Goal: Task Accomplishment & Management: Manage account settings

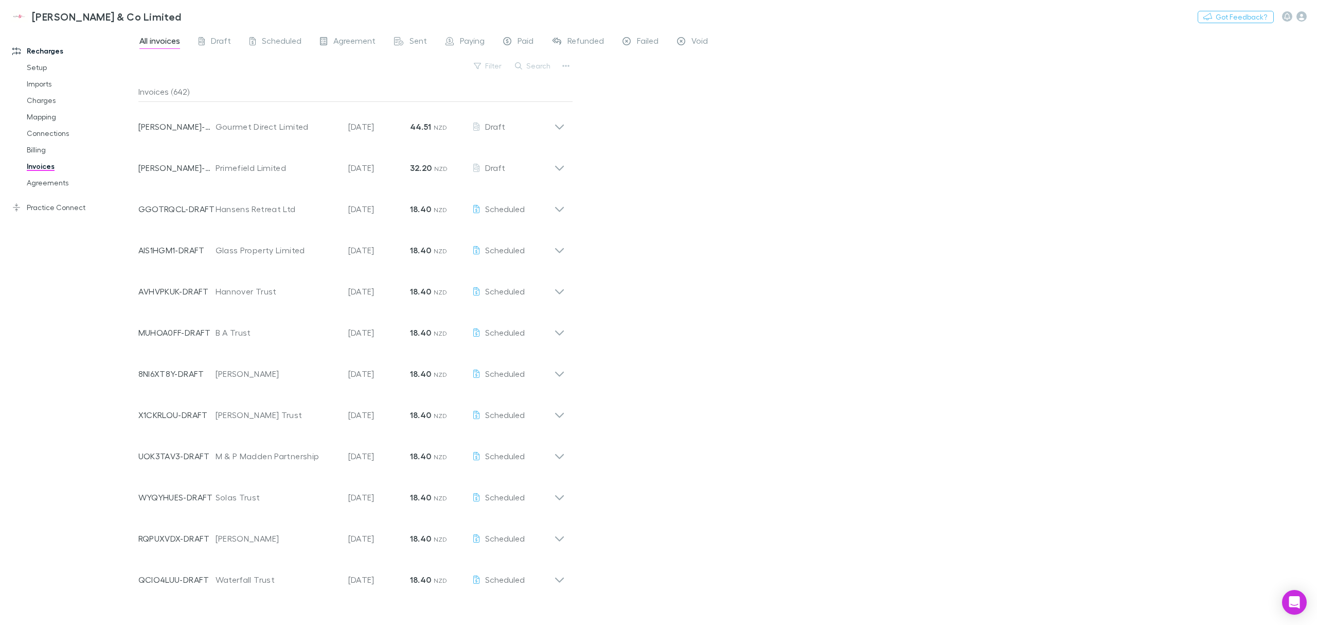
scroll to position [1216, 0]
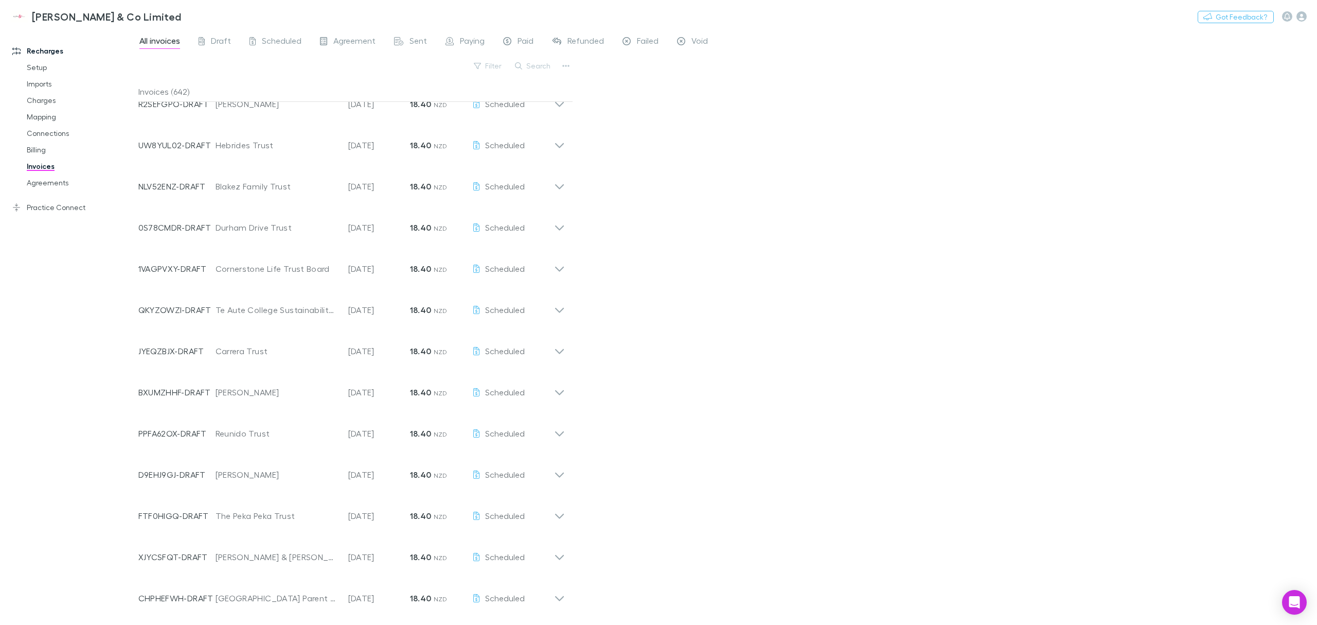
click at [1143, 62] on div "All invoices Draft Scheduled Agreement Sent Paying Paid Refunded Failed Void Fi…" at bounding box center [727, 327] width 1179 height 596
click at [696, 178] on div "All invoices Draft Scheduled Agreement Sent Paying Paid Refunded Failed Void Fi…" at bounding box center [727, 327] width 1179 height 596
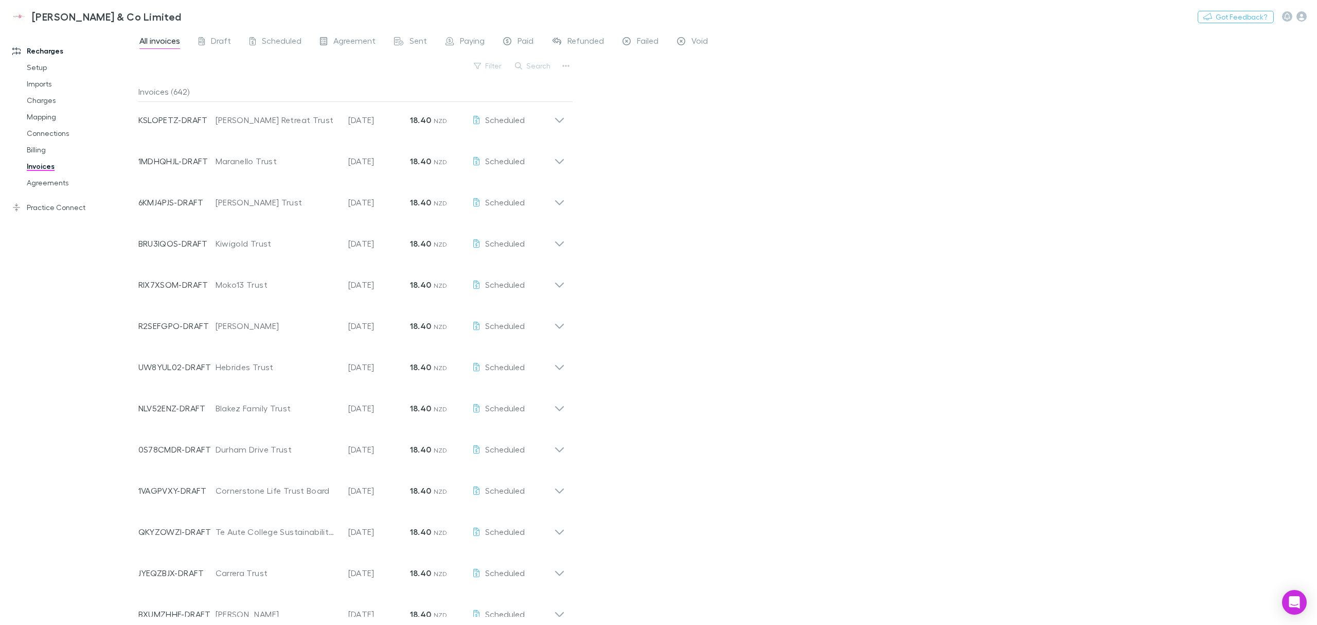
scroll to position [805, 0]
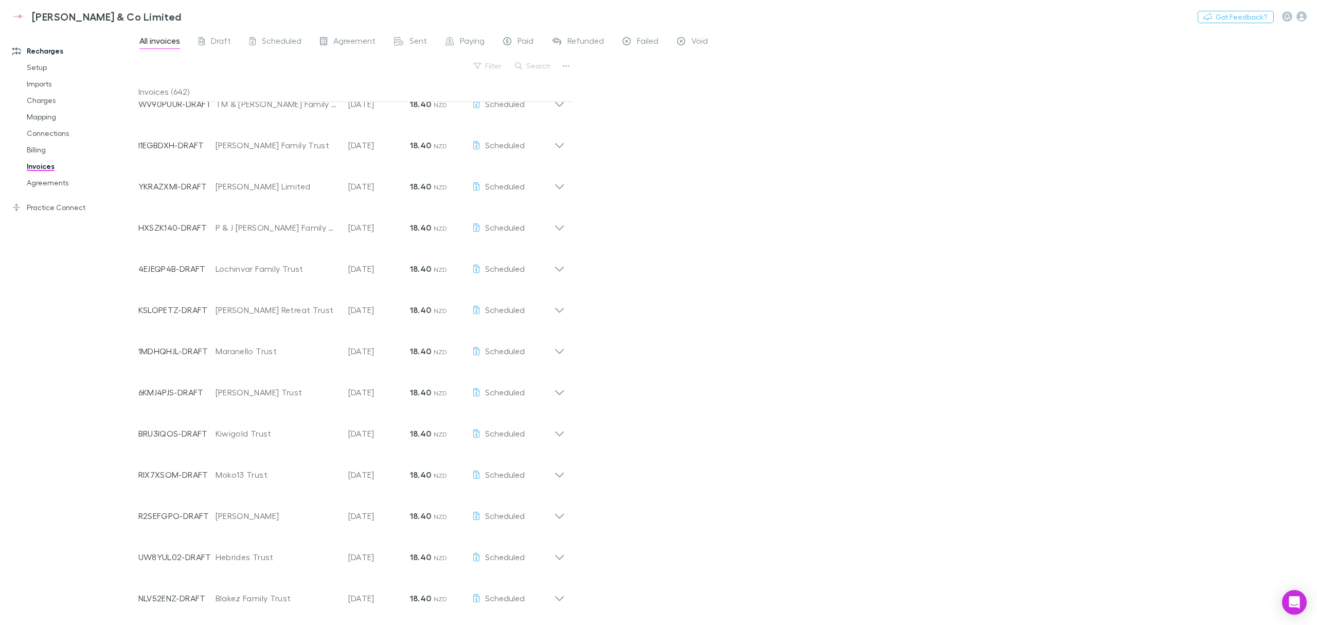
click at [733, 176] on div "All invoices Draft Scheduled Agreement Sent Paying Paid Refunded Failed Void Fi…" at bounding box center [727, 327] width 1179 height 596
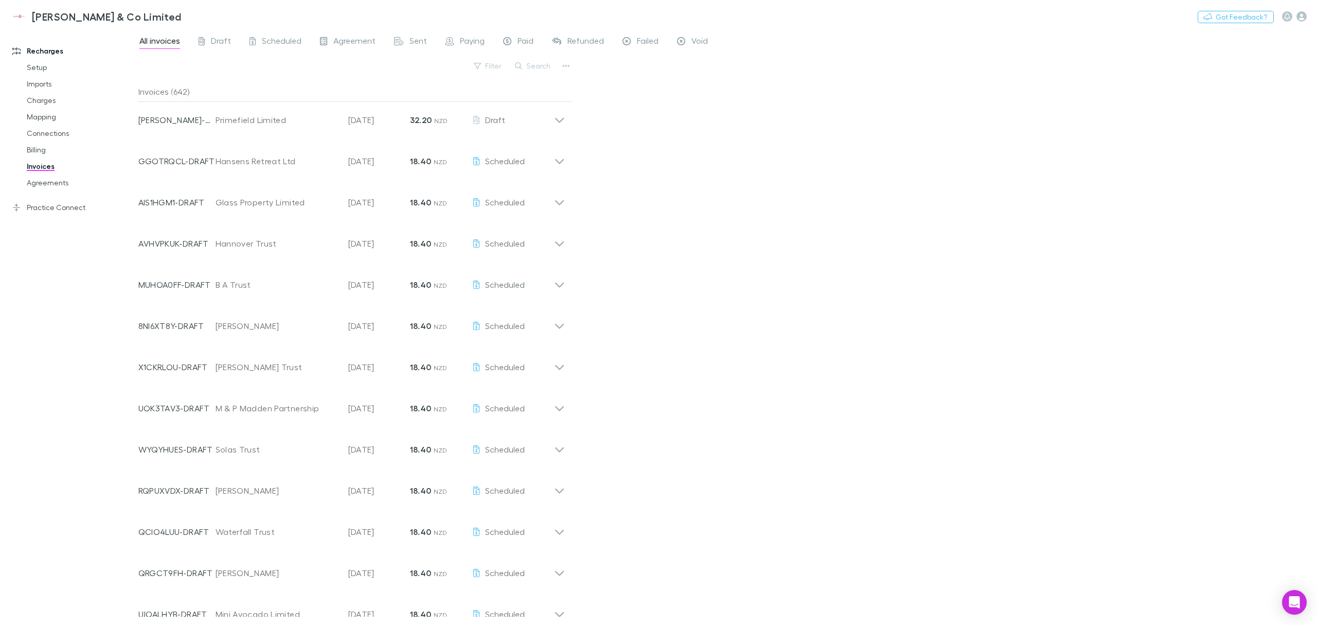
scroll to position [0, 0]
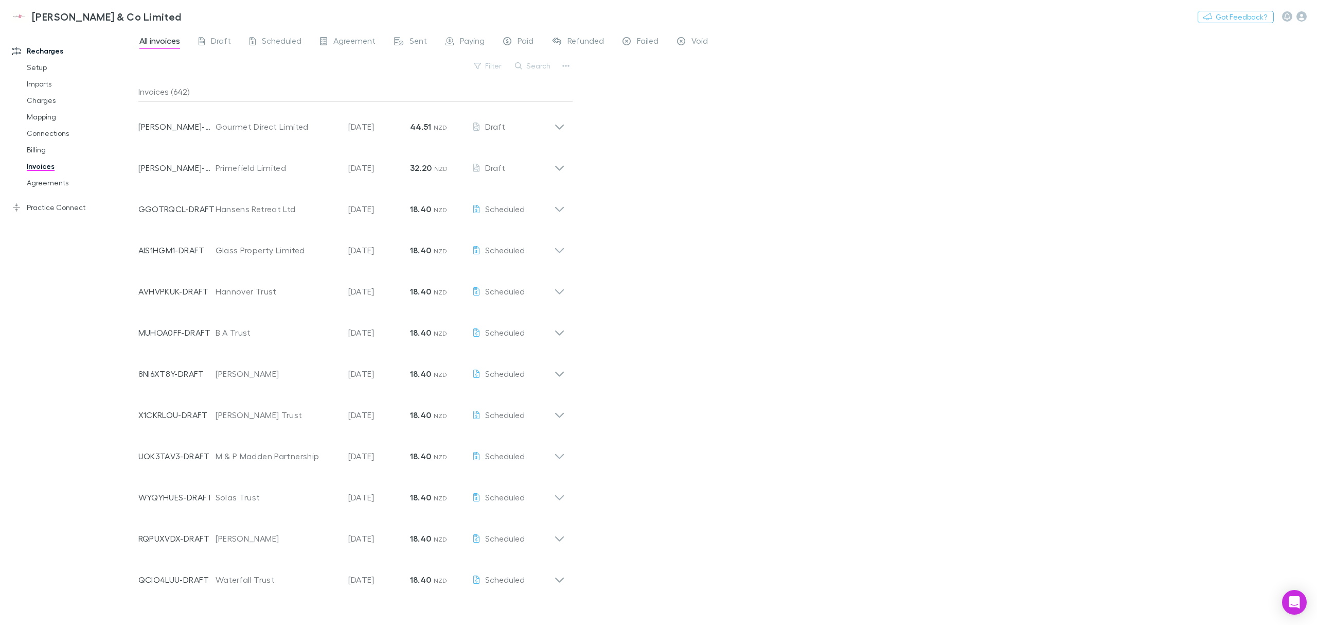
click at [637, 182] on div "All invoices Draft Scheduled Agreement Sent Paying Paid Refunded Failed Void Fi…" at bounding box center [727, 327] width 1179 height 596
click at [688, 150] on div "All invoices Draft Scheduled Agreement Sent Paying Paid Refunded Failed Void Fi…" at bounding box center [727, 327] width 1179 height 596
click at [731, 188] on div "All invoices Draft Scheduled Agreement Sent Paying Paid Refunded Failed Void Fi…" at bounding box center [727, 327] width 1179 height 596
click at [59, 118] on link "Mapping" at bounding box center [81, 117] width 130 height 16
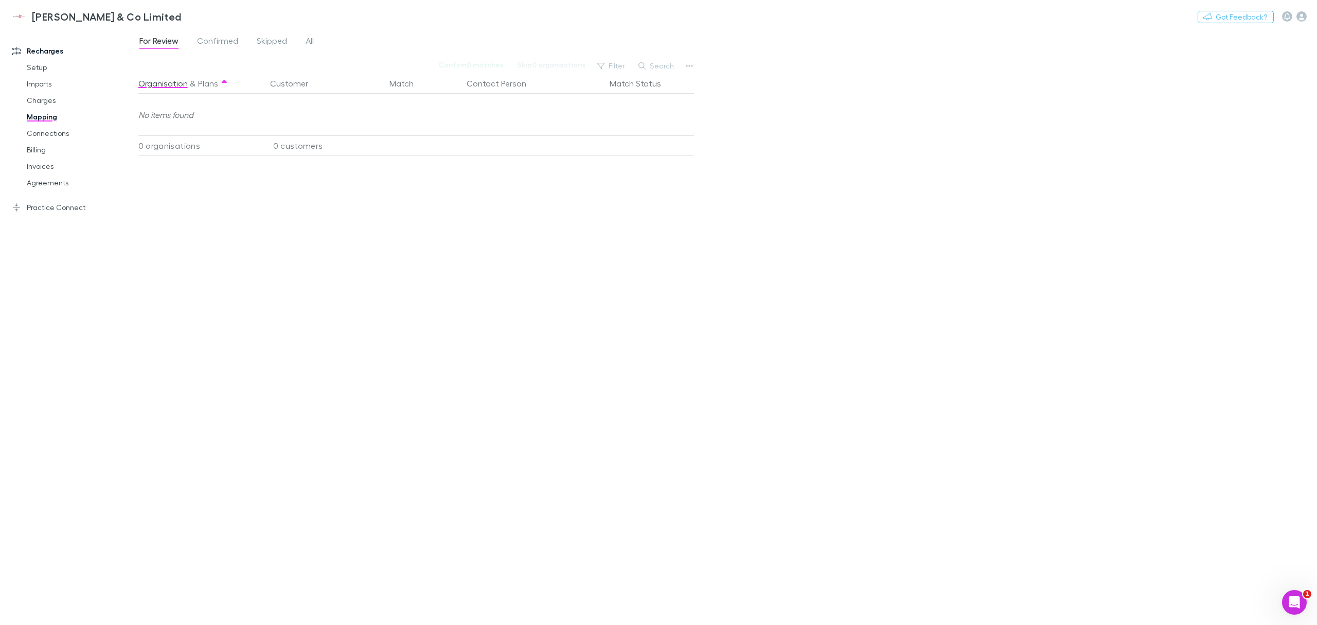
click at [648, 67] on button "Search" at bounding box center [656, 66] width 47 height 12
click at [626, 66] on input "text" at bounding box center [638, 66] width 51 height 14
drag, startPoint x: 619, startPoint y: 67, endPoint x: 626, endPoint y: 67, distance: 7.7
click at [619, 67] on input "*" at bounding box center [638, 66] width 51 height 14
drag, startPoint x: 628, startPoint y: 67, endPoint x: 585, endPoint y: 68, distance: 42.7
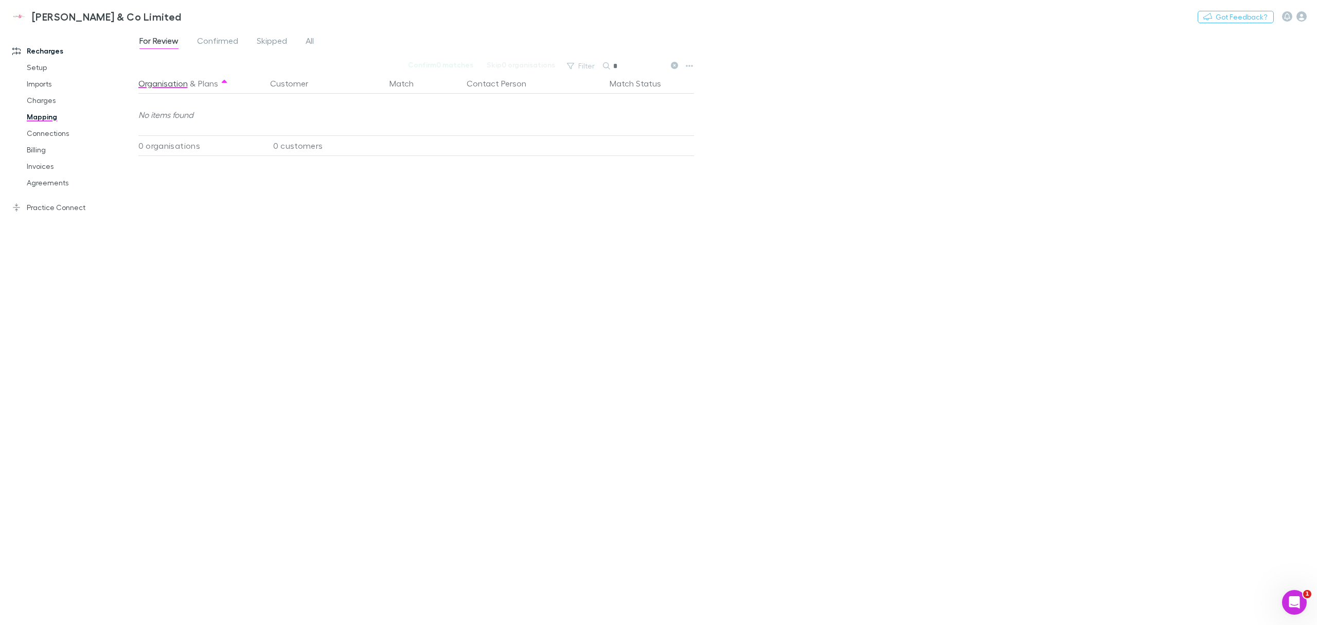
click at [585, 68] on div "Filter Search *" at bounding box center [622, 66] width 120 height 14
paste input "*******"
type input "********"
drag, startPoint x: 641, startPoint y: 68, endPoint x: 582, endPoint y: 71, distance: 58.2
click at [582, 71] on div "Filter Search ********" at bounding box center [622, 66] width 120 height 14
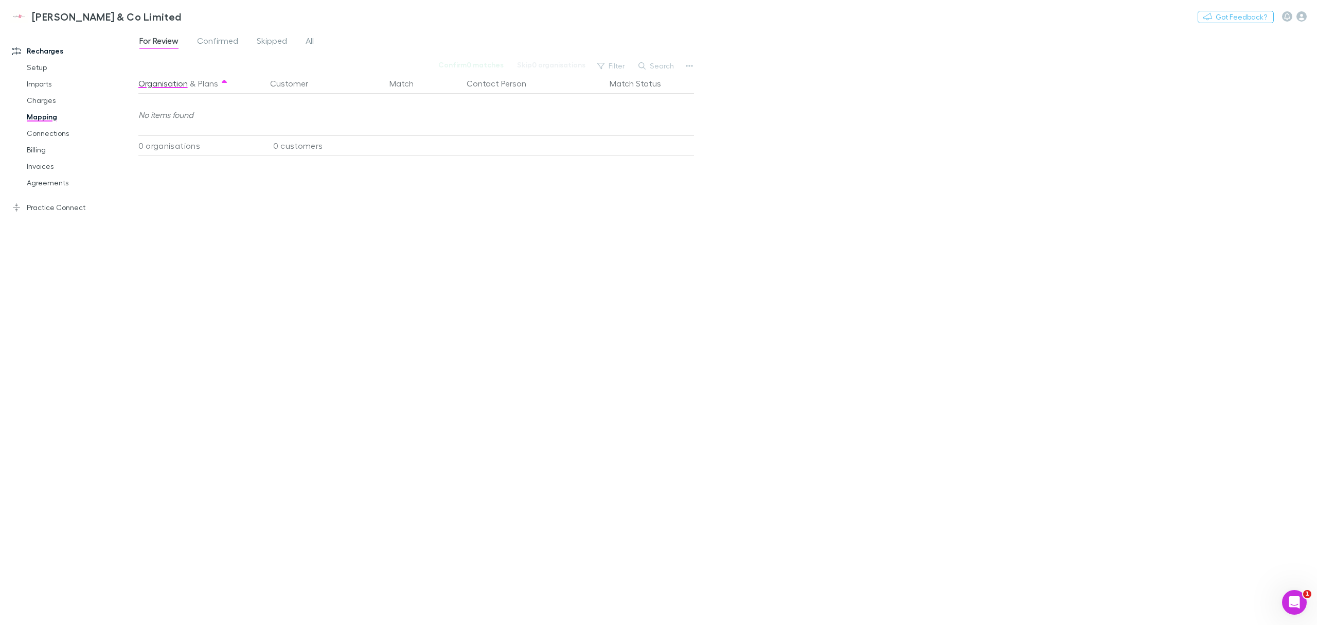
click at [661, 70] on button "Search" at bounding box center [656, 66] width 47 height 12
click at [658, 69] on input "text" at bounding box center [638, 66] width 51 height 14
click at [655, 69] on input "text" at bounding box center [638, 66] width 51 height 14
click at [652, 62] on button "Search" at bounding box center [656, 66] width 47 height 12
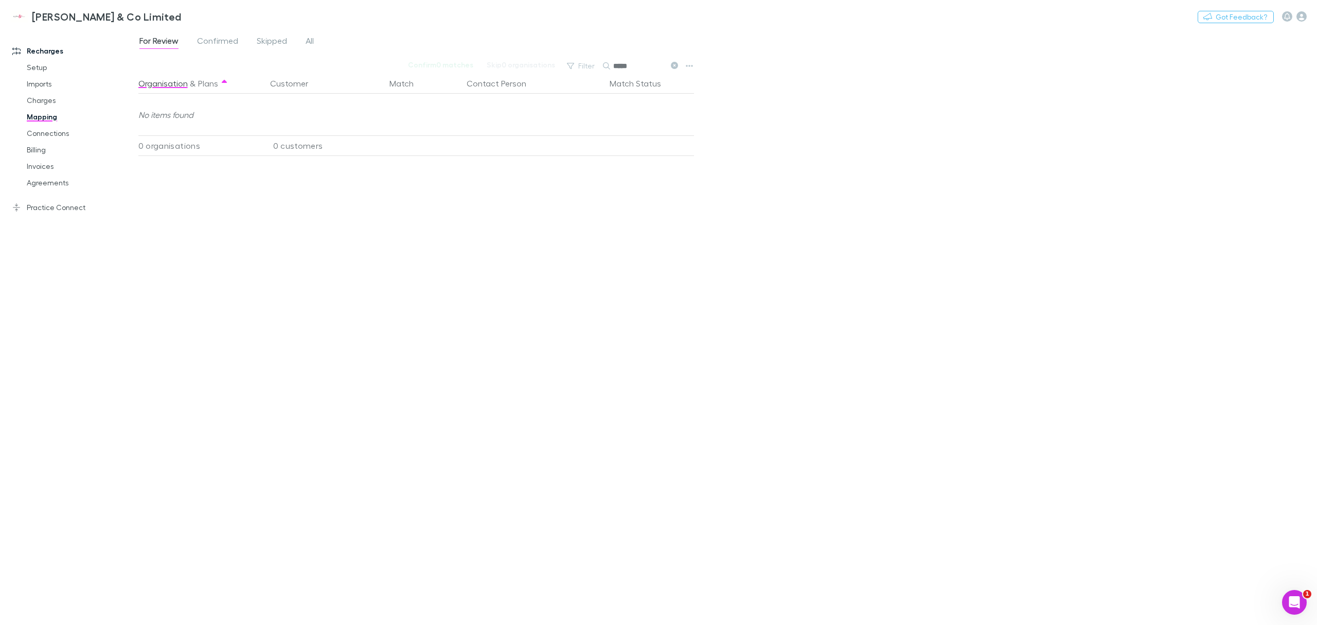
type input "*****"
click at [310, 44] on span "All" at bounding box center [310, 42] width 8 height 13
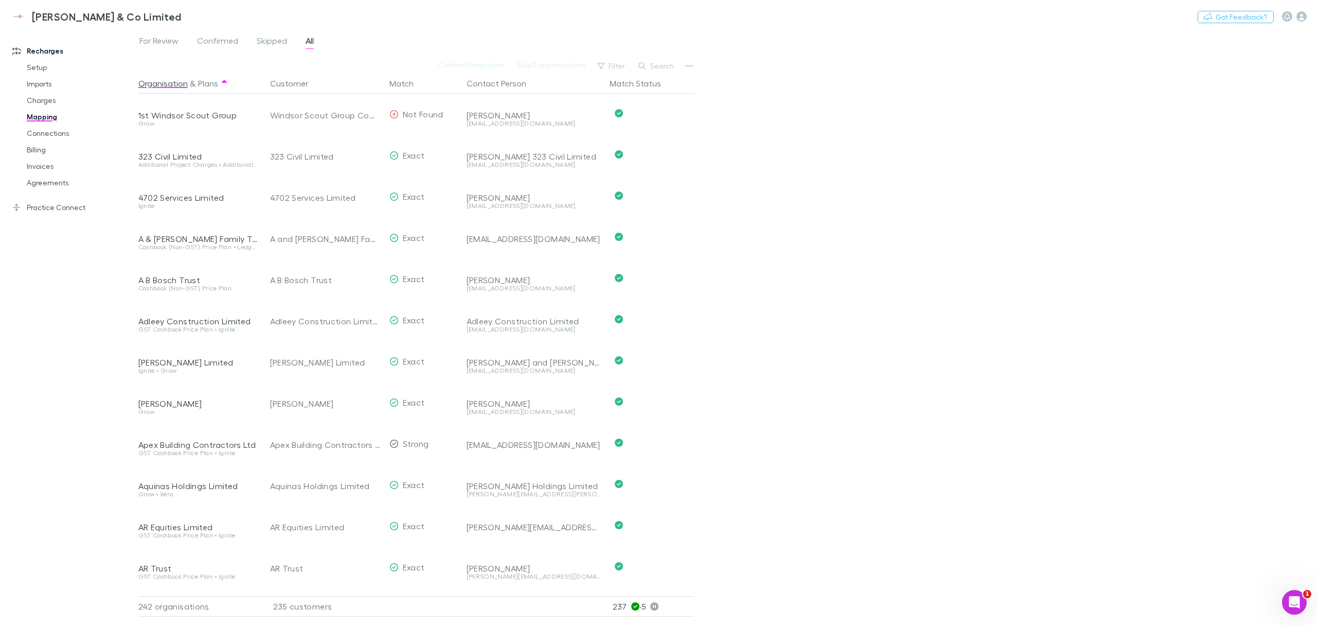
click at [653, 69] on button "Search" at bounding box center [656, 66] width 47 height 12
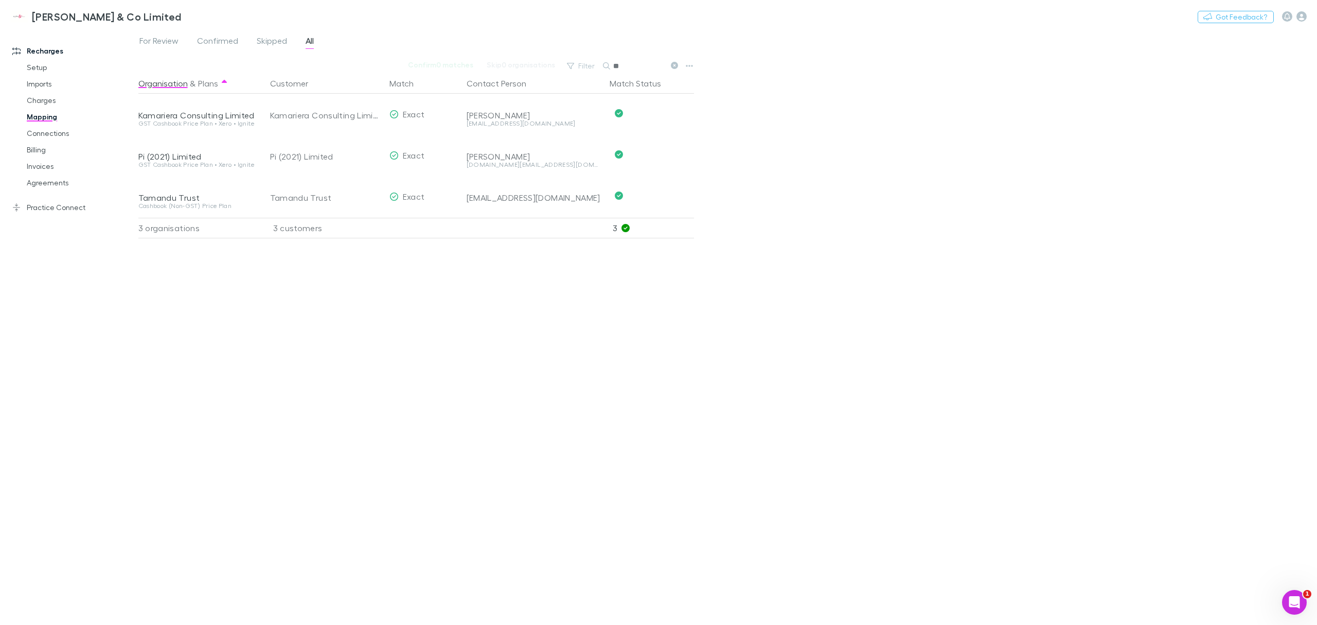
type input "*"
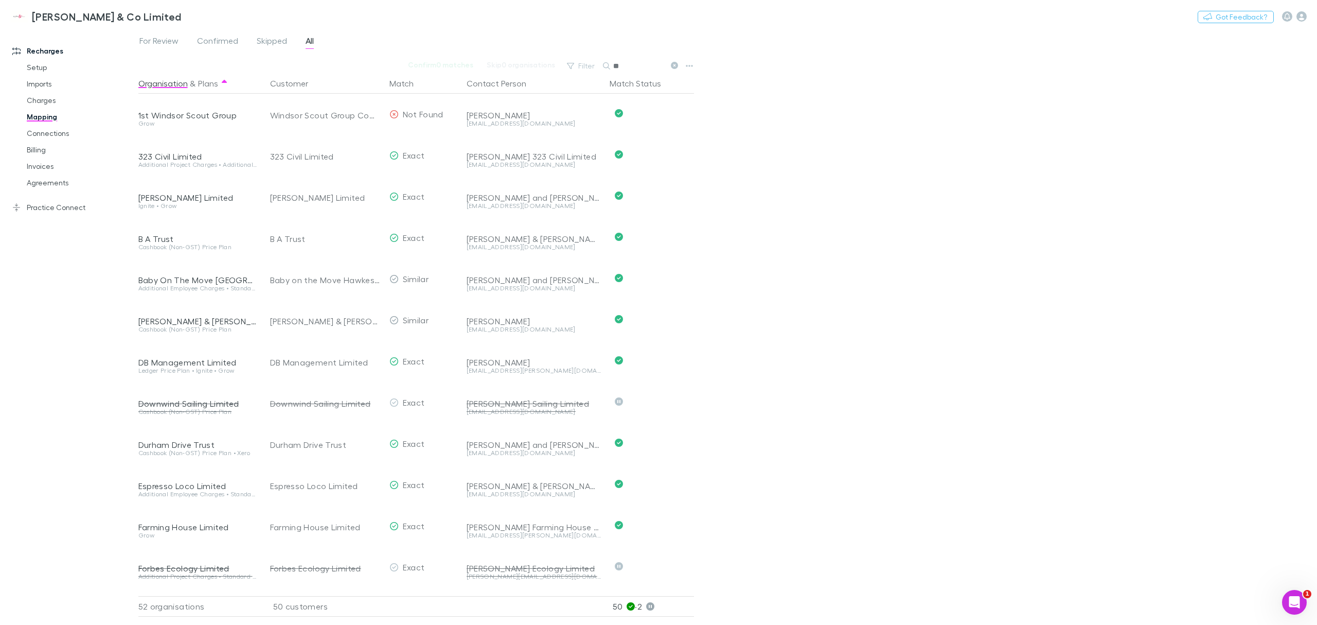
type input "*"
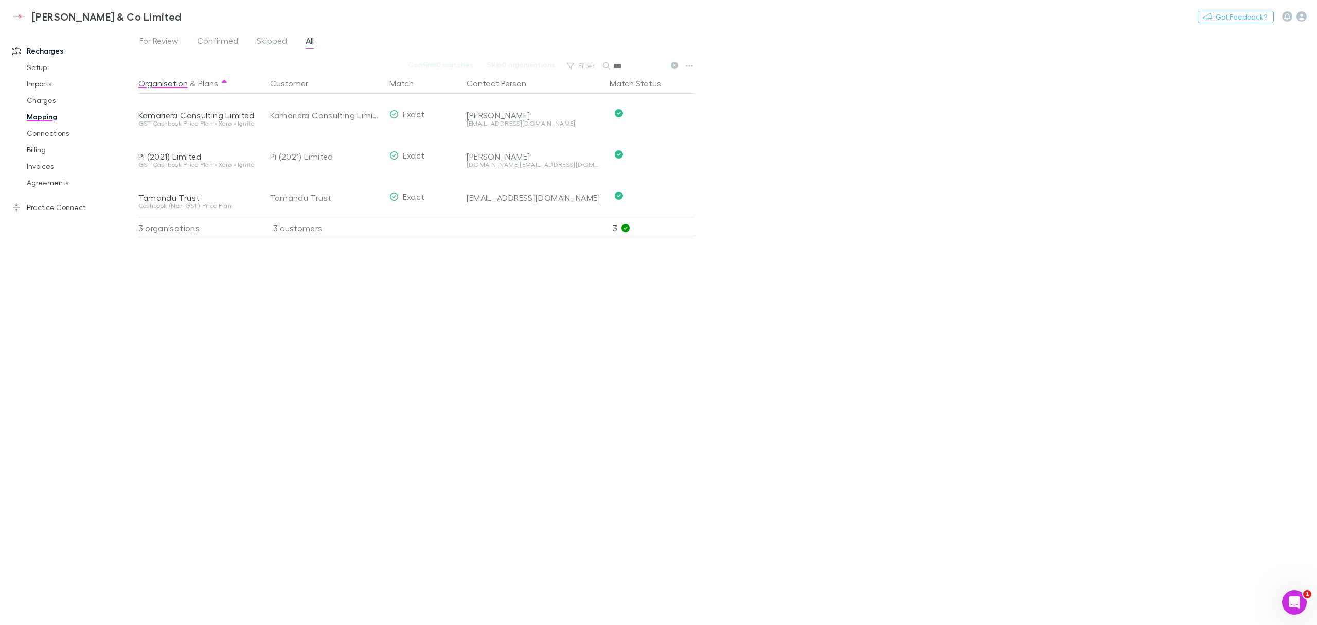
type input "***"
click at [40, 138] on link "Connections" at bounding box center [81, 133] width 130 height 16
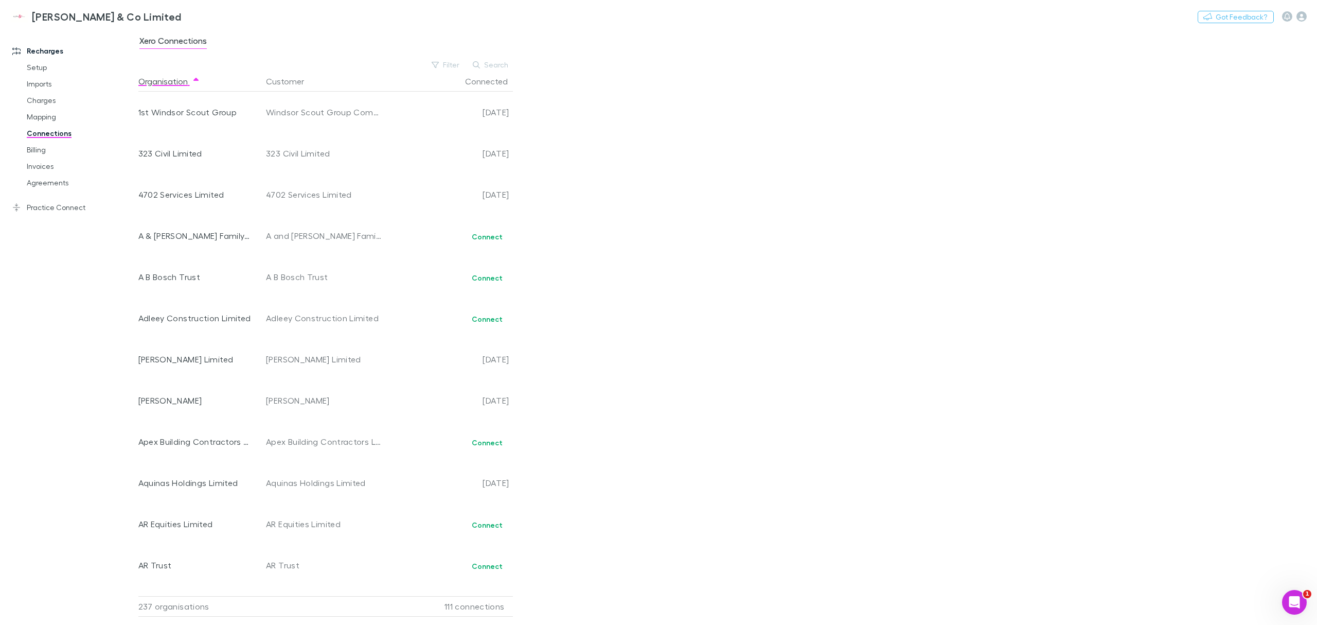
click at [501, 62] on button "Search" at bounding box center [491, 65] width 47 height 12
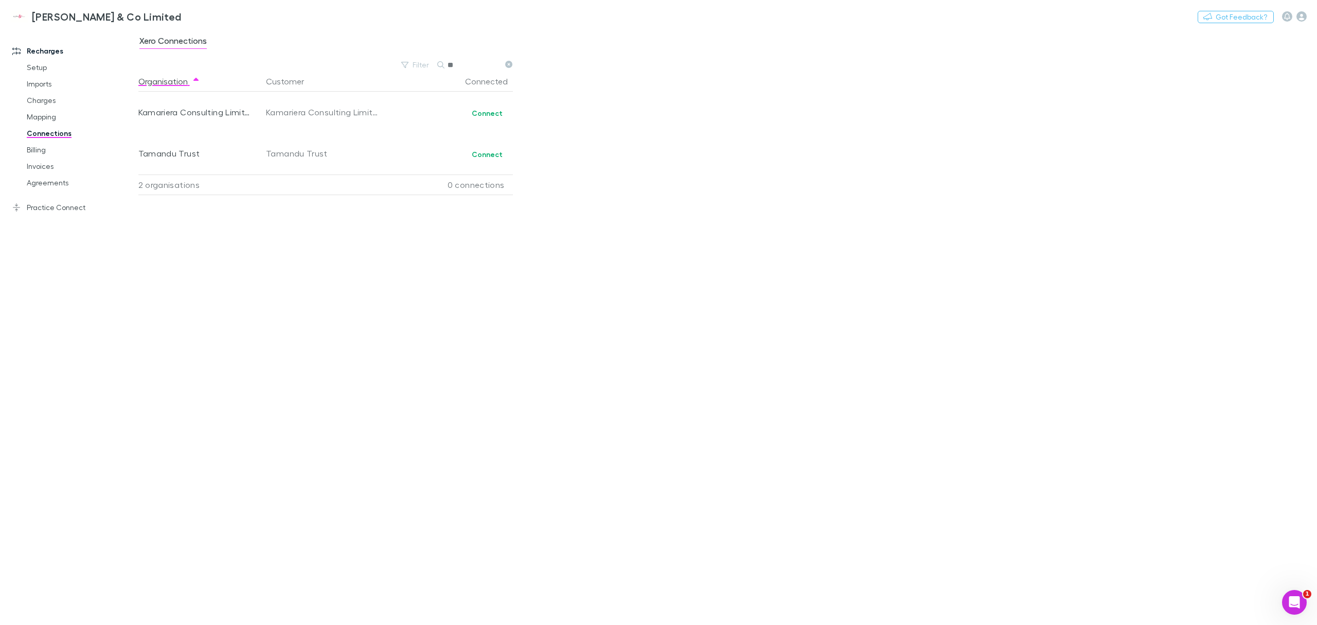
type input "*"
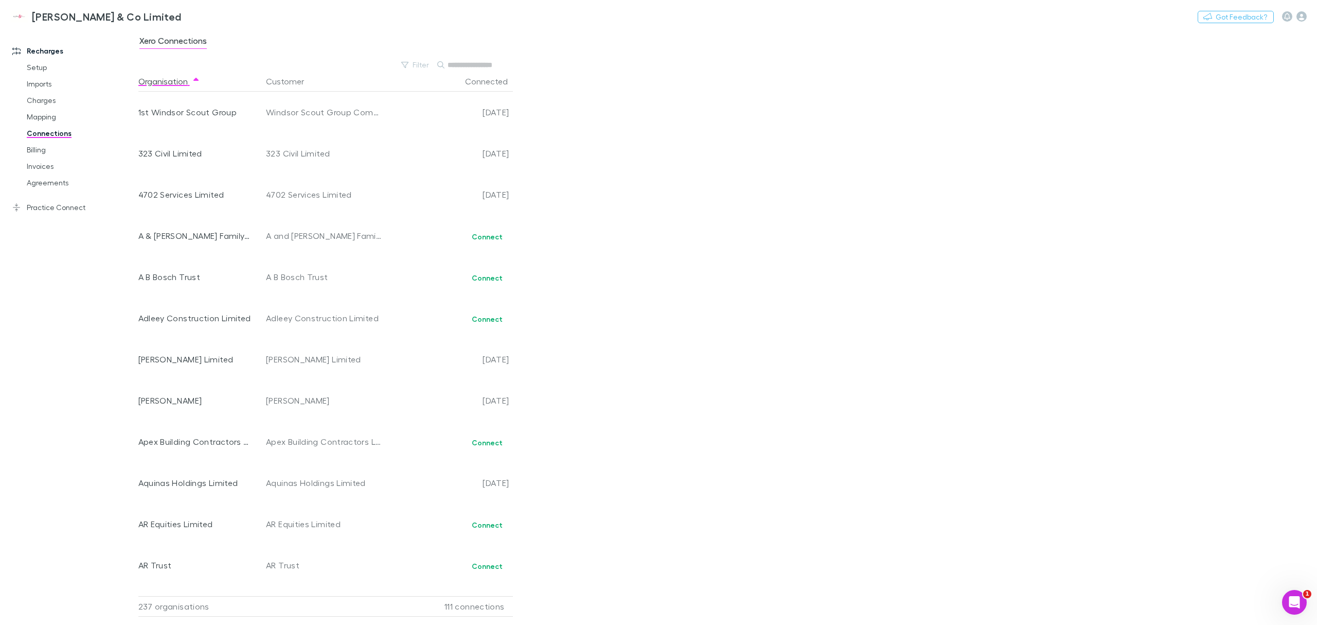
drag, startPoint x: 488, startPoint y: 64, endPoint x: 469, endPoint y: 69, distance: 19.1
drag, startPoint x: 469, startPoint y: 69, endPoint x: 19, endPoint y: 120, distance: 453.6
click at [19, 120] on link "Mapping" at bounding box center [81, 117] width 130 height 16
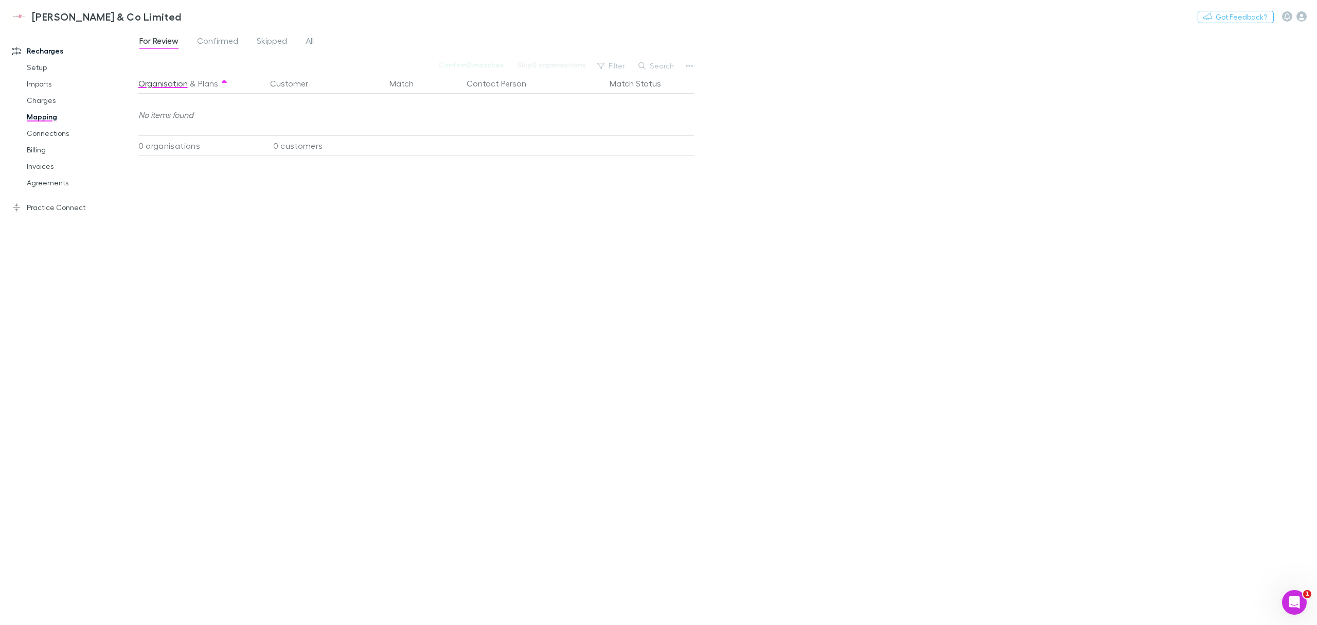
click at [33, 123] on link "Mapping" at bounding box center [81, 117] width 130 height 16
click at [33, 101] on link "Charges" at bounding box center [81, 100] width 130 height 16
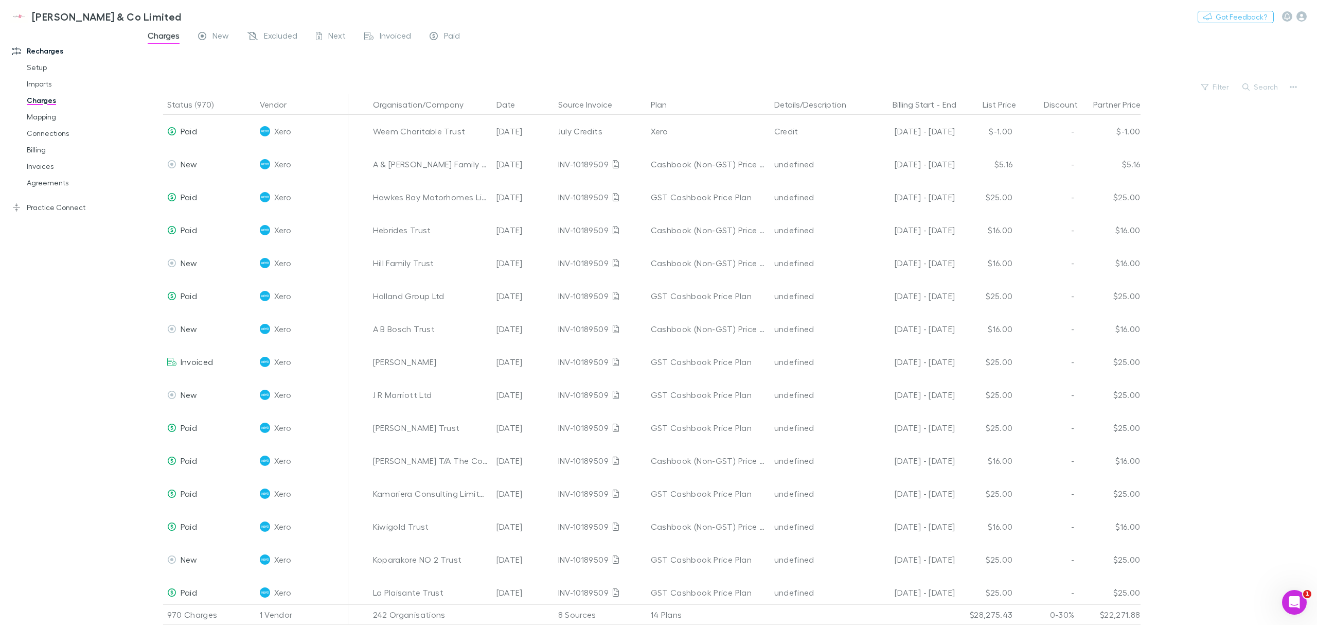
click at [30, 122] on link "Mapping" at bounding box center [81, 117] width 130 height 16
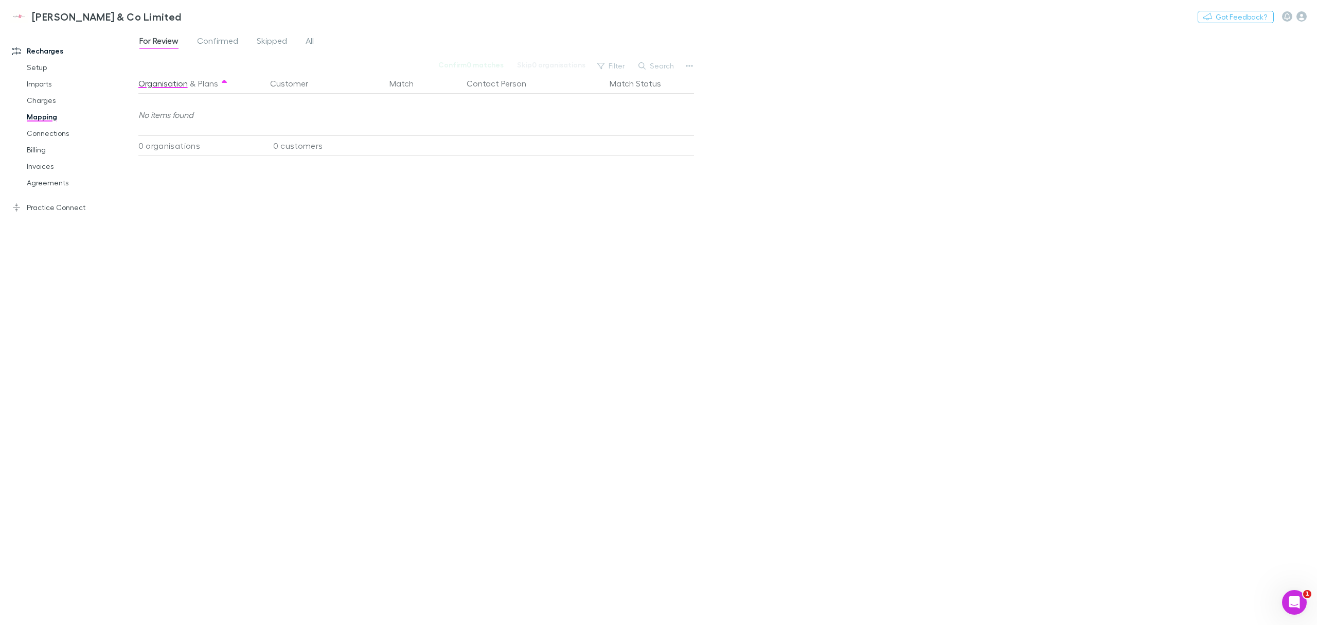
click at [218, 46] on span "Confirmed" at bounding box center [217, 42] width 41 height 13
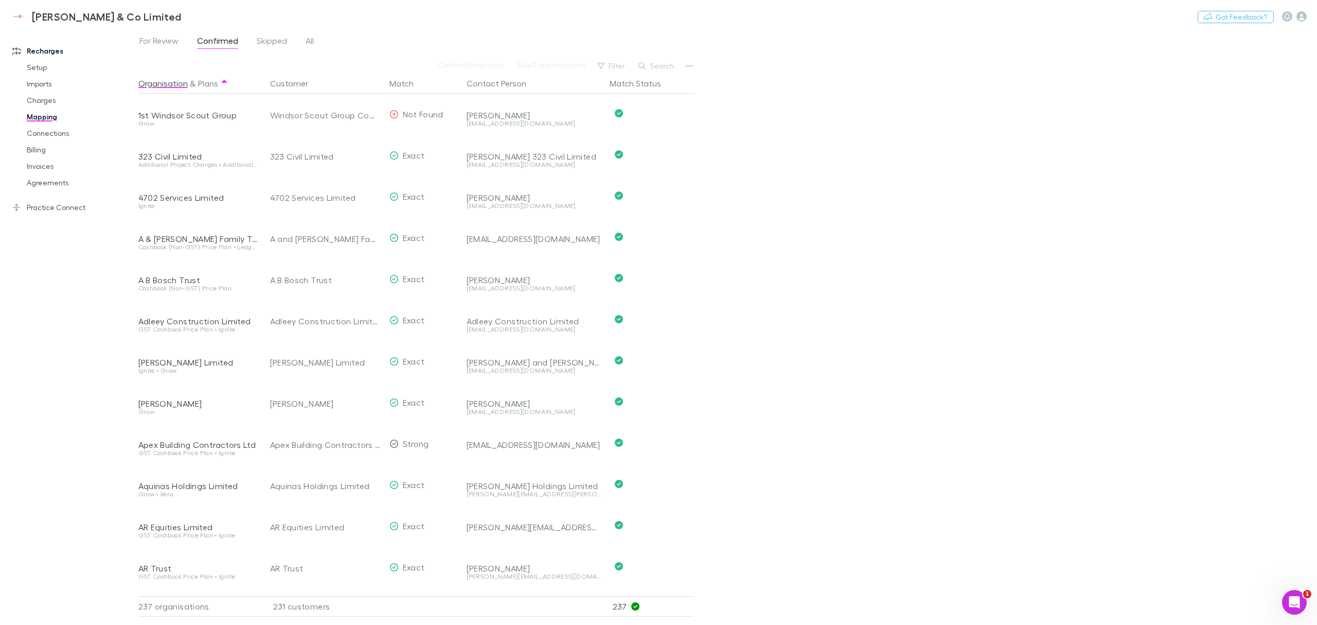
click at [269, 45] on span "Skipped" at bounding box center [272, 42] width 30 height 13
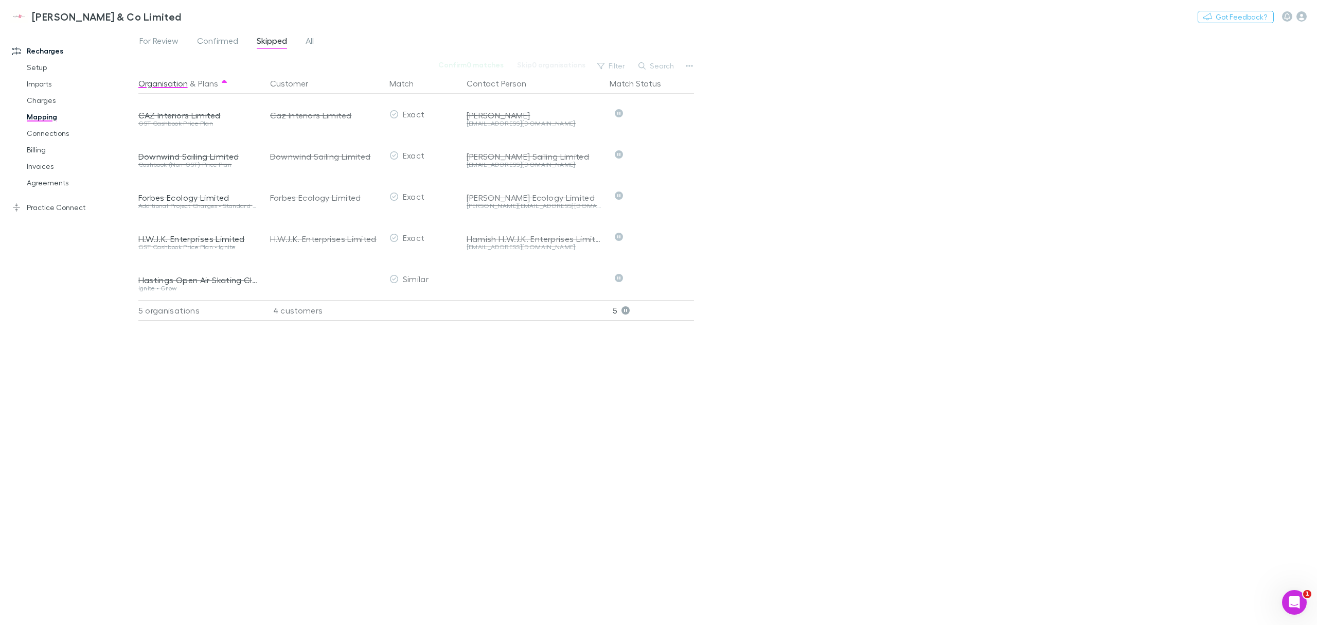
click at [306, 40] on span "All" at bounding box center [310, 42] width 8 height 13
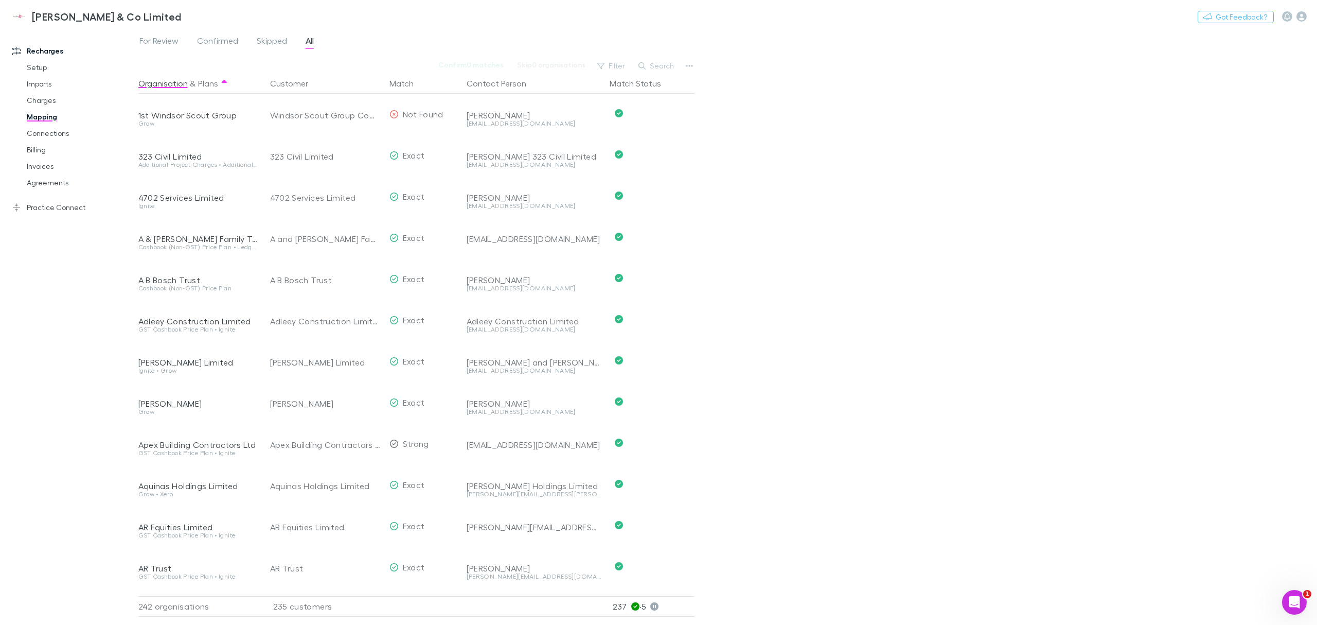
click at [645, 64] on icon "button" at bounding box center [642, 65] width 7 height 7
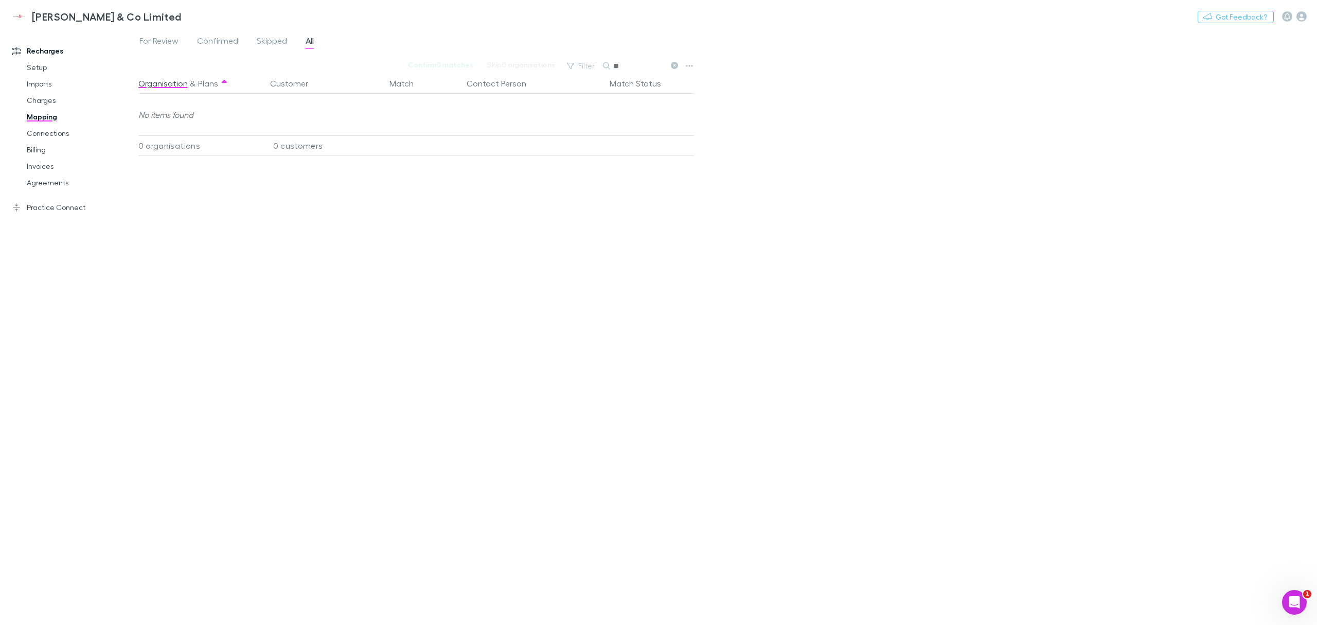
type input "*"
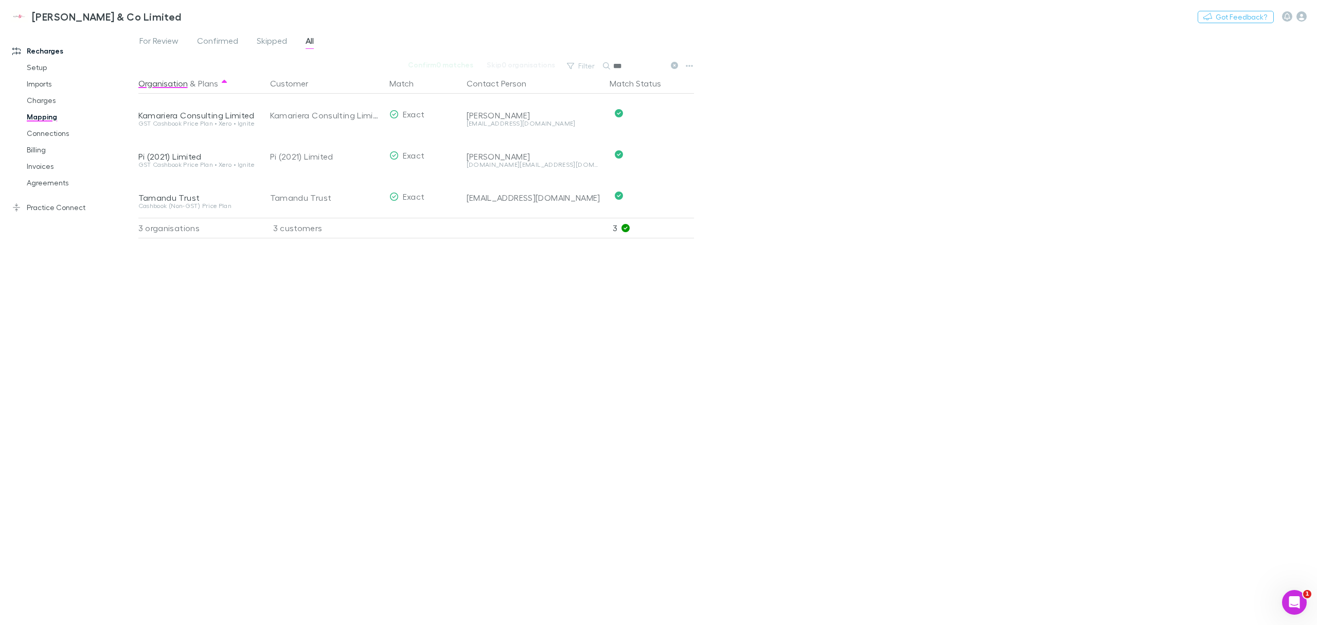
type input "***"
click at [302, 44] on div "For Review Confirmed Skipped All" at bounding box center [230, 42] width 185 height 16
click at [49, 184] on link "Agreements" at bounding box center [81, 182] width 130 height 16
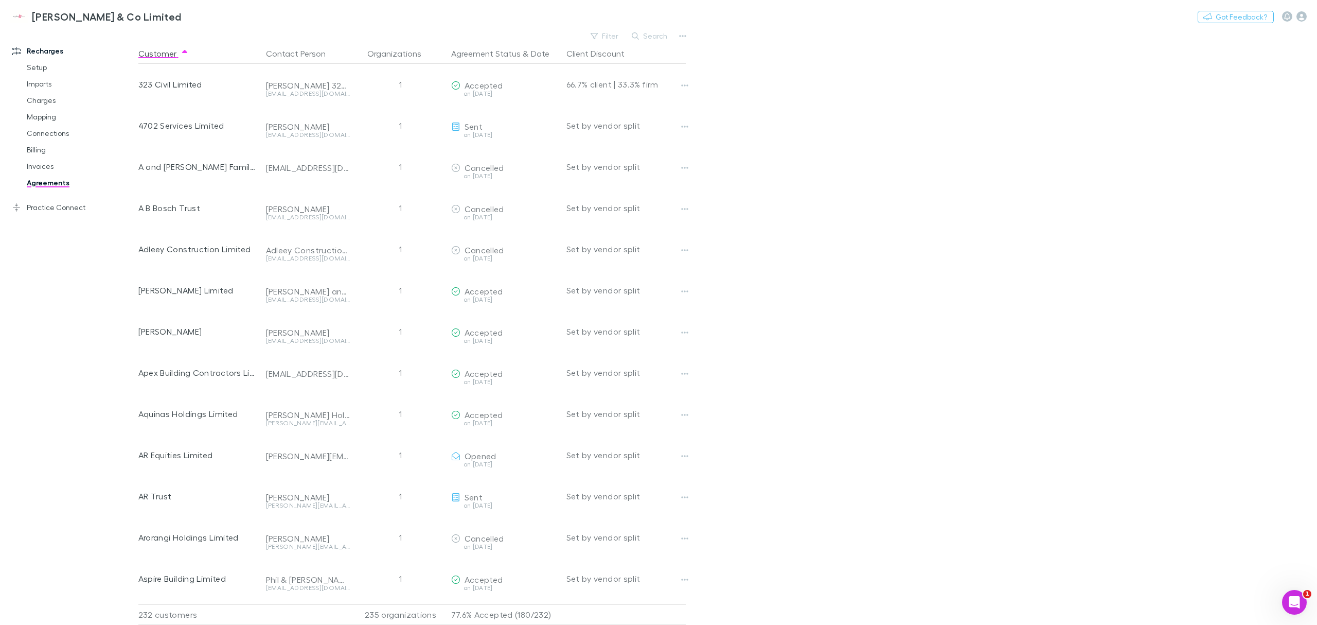
click at [645, 40] on button "Search" at bounding box center [650, 36] width 47 height 12
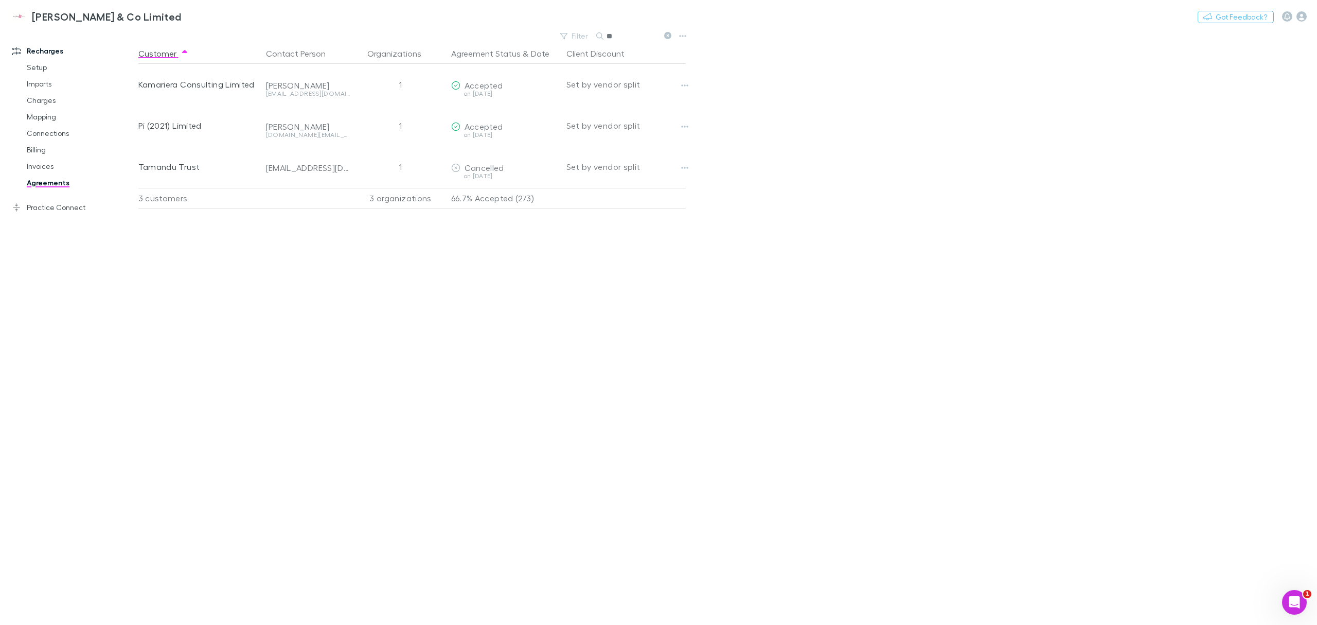
type input "*"
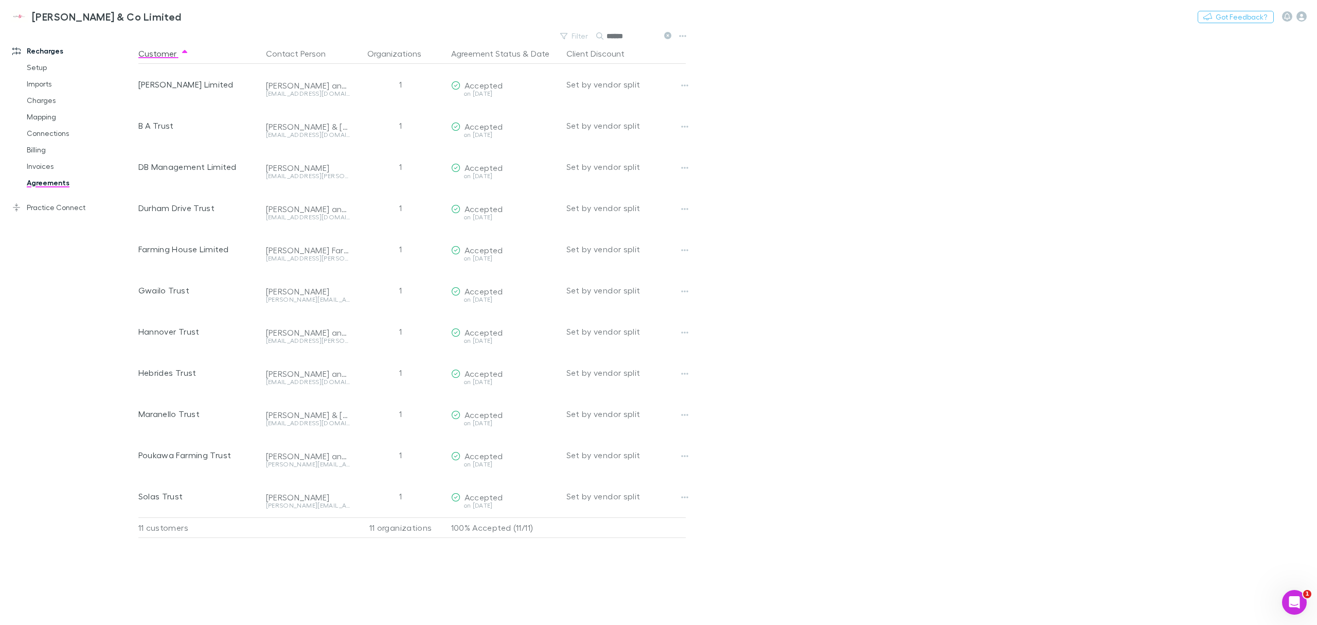
click at [42, 185] on link "Agreements" at bounding box center [81, 182] width 130 height 16
click at [633, 41] on input "*****" at bounding box center [632, 36] width 51 height 14
drag, startPoint x: 631, startPoint y: 37, endPoint x: 577, endPoint y: 39, distance: 54.1
click at [577, 39] on div "Filter Search *****" at bounding box center [615, 36] width 120 height 14
type input "*********"
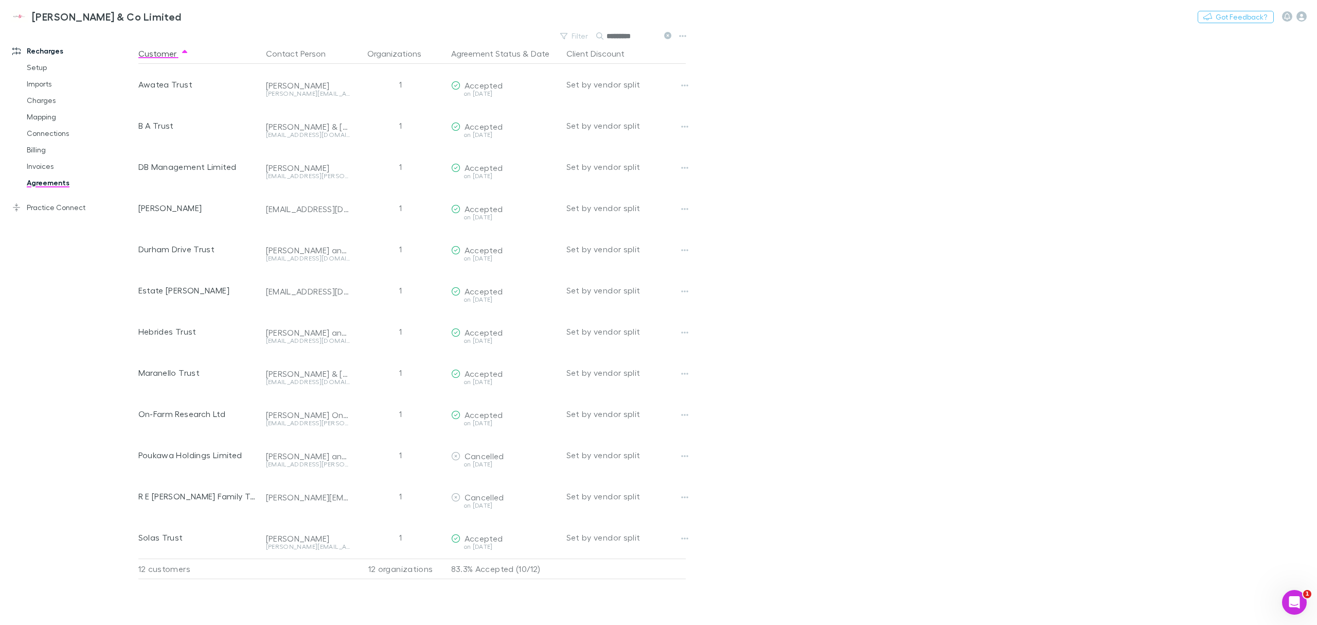
click at [808, 216] on main "Filter Search ********* Customer Contact Person Organizations Agreement Status …" at bounding box center [727, 327] width 1179 height 596
click at [807, 216] on main "Filter Search ********* Customer Contact Person Organizations Agreement Status …" at bounding box center [727, 327] width 1179 height 596
click at [52, 167] on link "Invoices" at bounding box center [81, 166] width 130 height 16
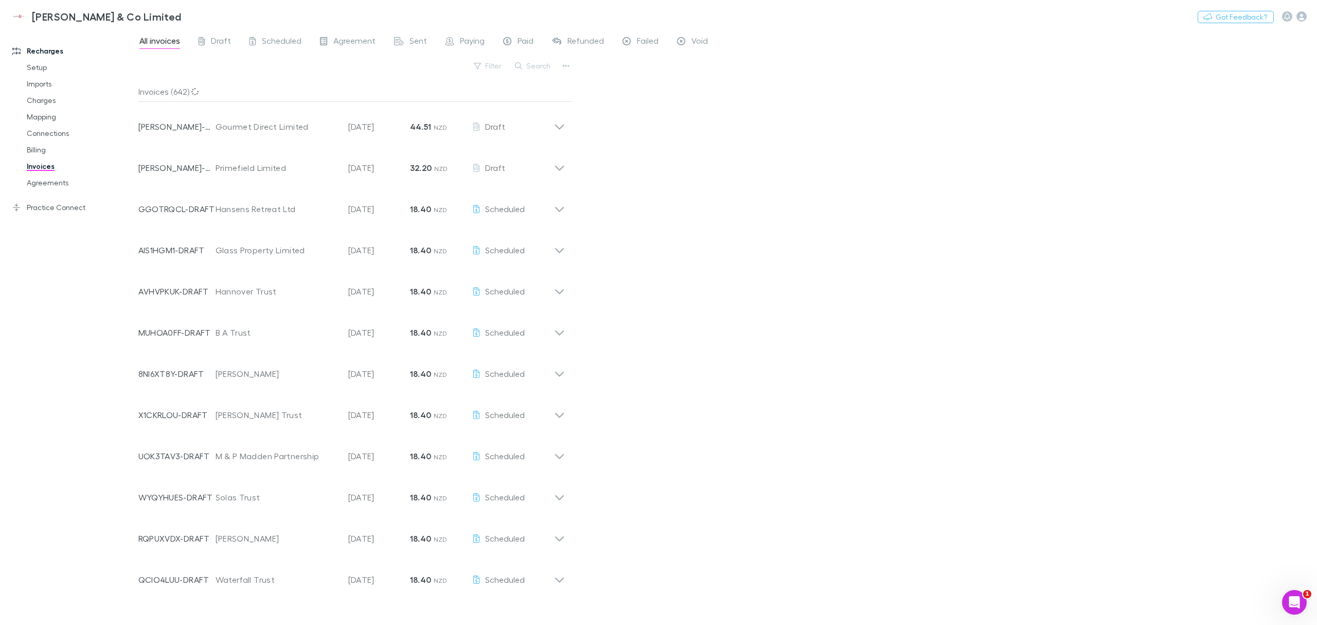
click at [35, 153] on link "Billing" at bounding box center [81, 150] width 130 height 16
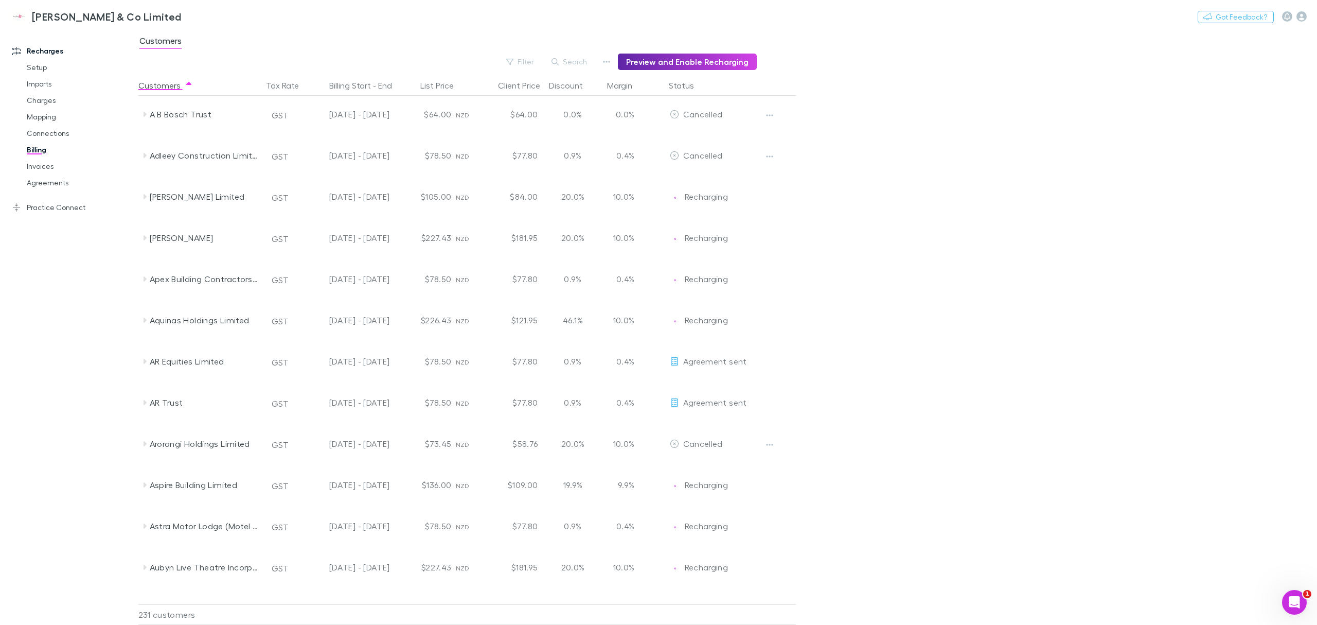
scroll to position [68, 0]
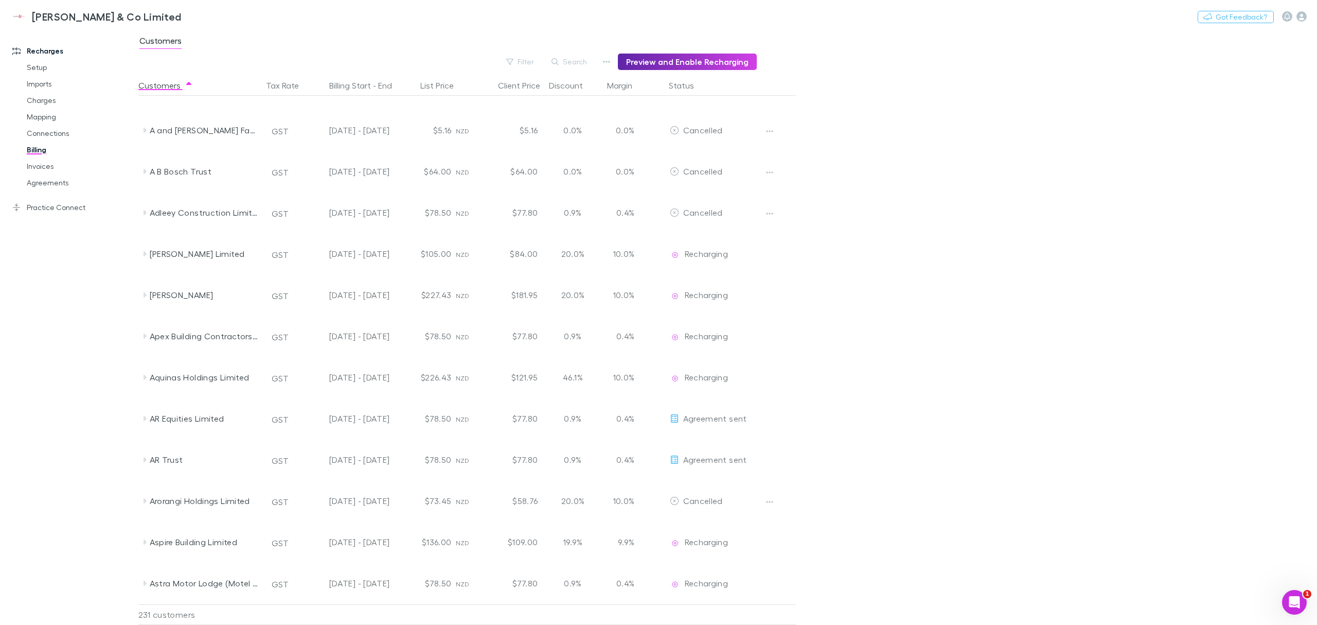
click at [571, 61] on button "Search" at bounding box center [569, 62] width 47 height 12
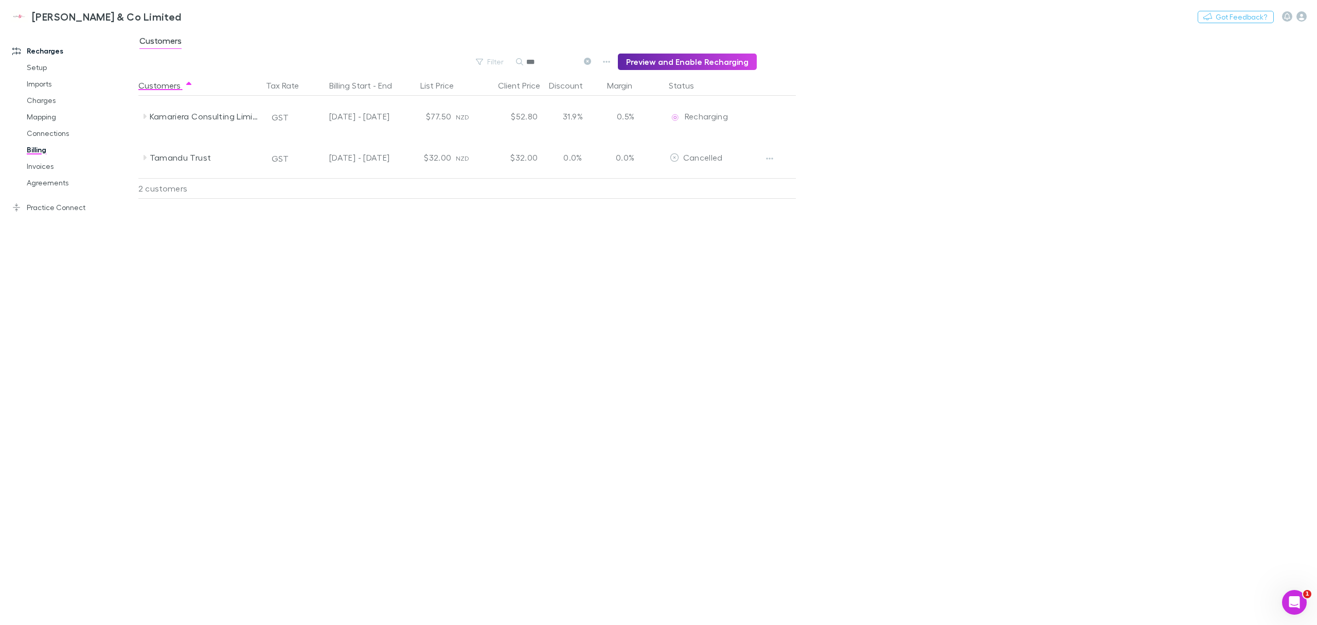
scroll to position [0, 0]
type input "*"
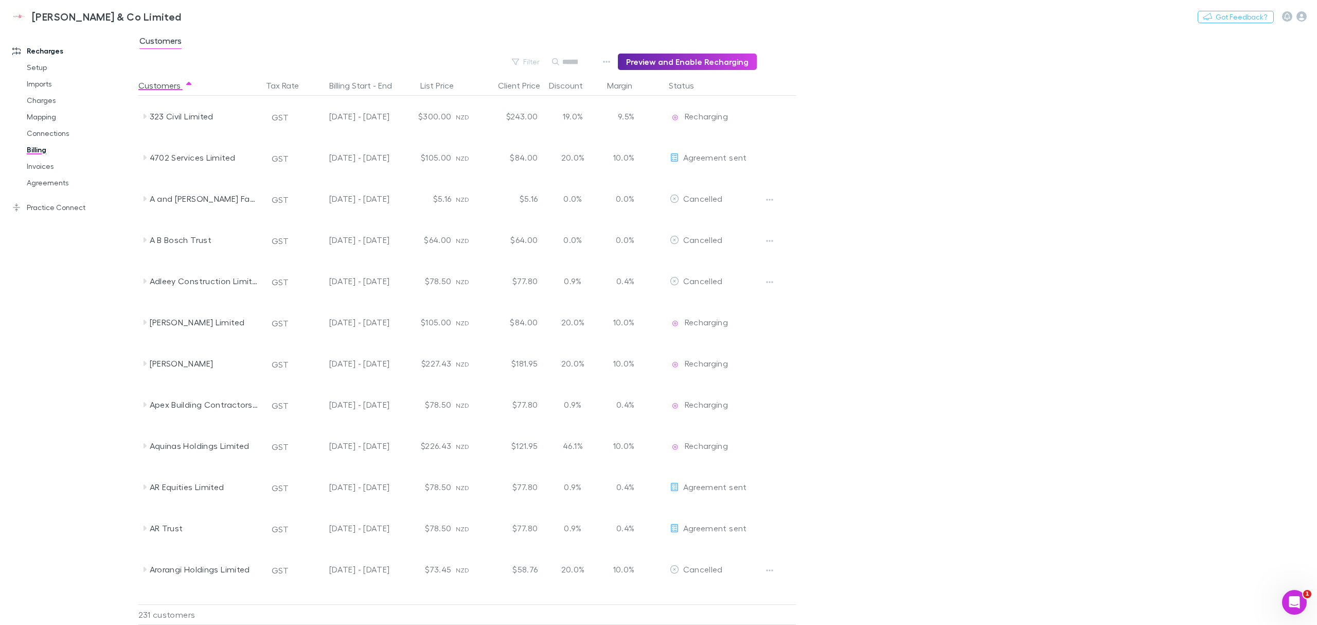
click at [61, 185] on link "Agreements" at bounding box center [81, 182] width 130 height 16
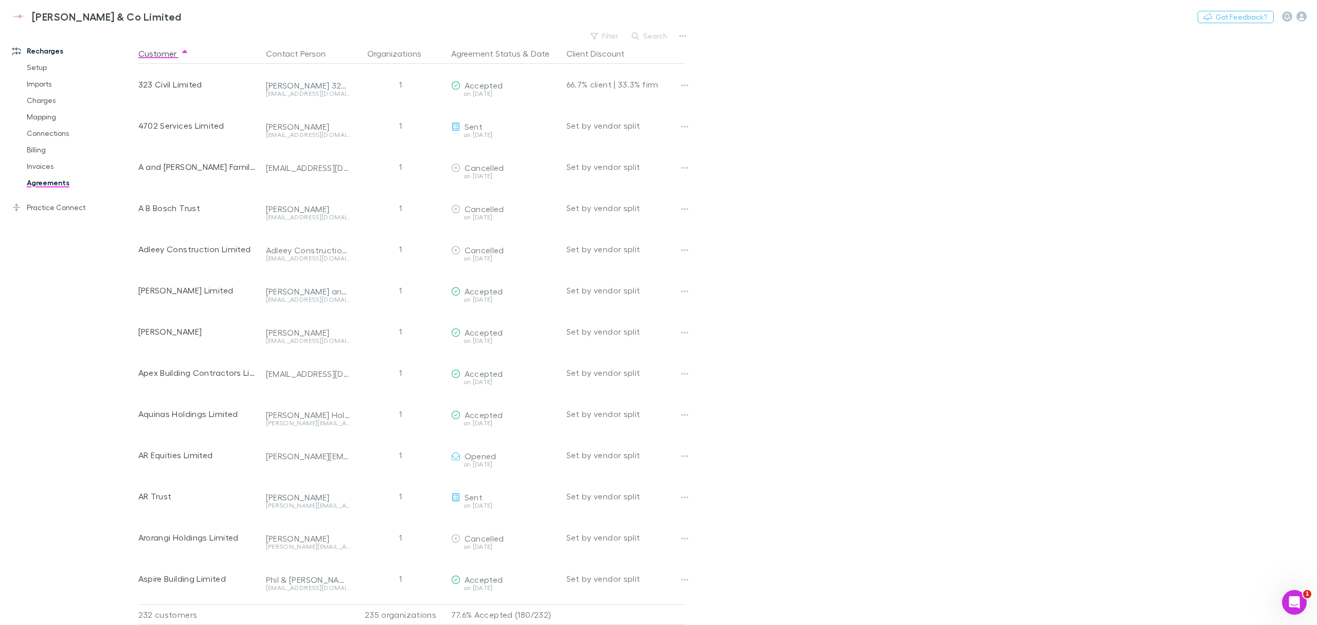
click at [58, 21] on h3 "[PERSON_NAME] & Co Limited" at bounding box center [107, 16] width 150 height 12
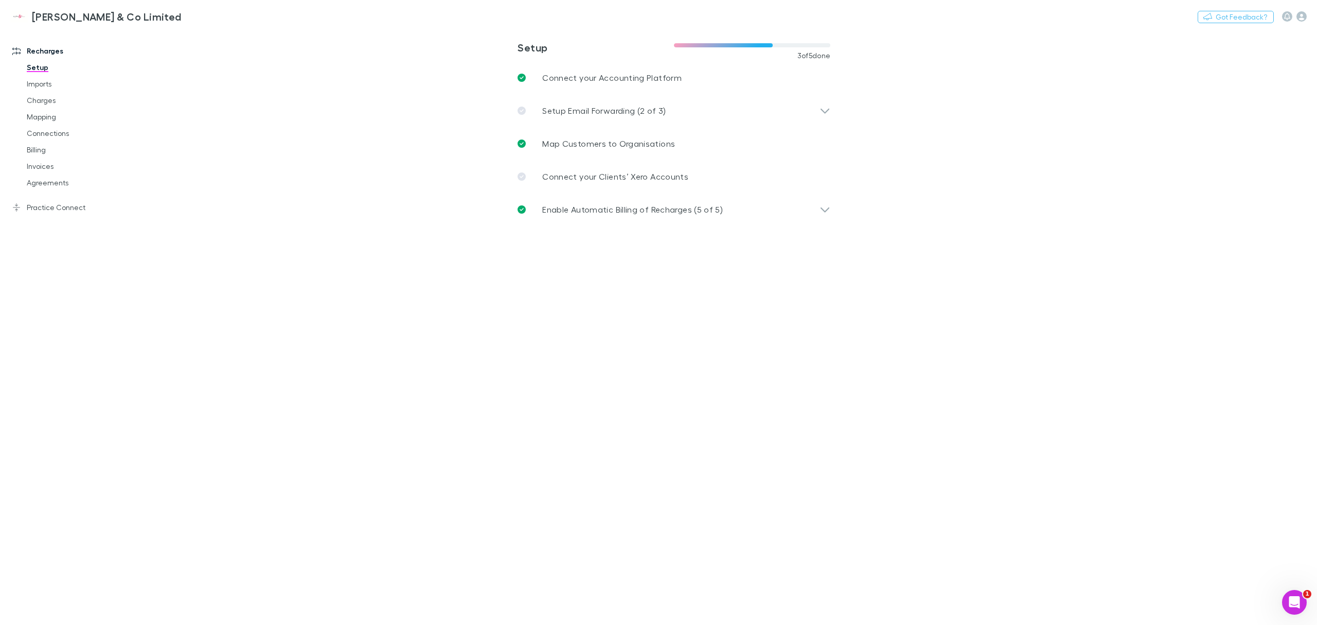
click at [52, 186] on link "Agreements" at bounding box center [81, 182] width 130 height 16
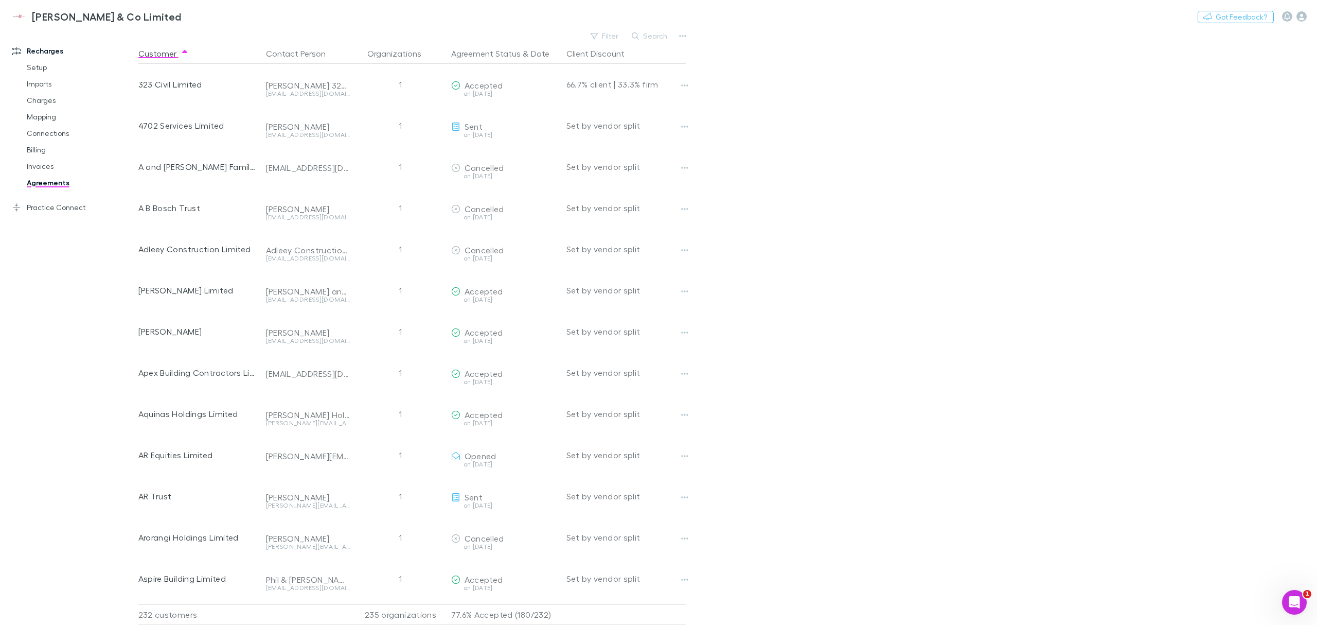
click at [843, 55] on main "Filter Search Customer Contact Person Organizations Agreement Status & Date Cli…" at bounding box center [727, 327] width 1179 height 596
click at [43, 107] on link "Charges" at bounding box center [81, 100] width 130 height 16
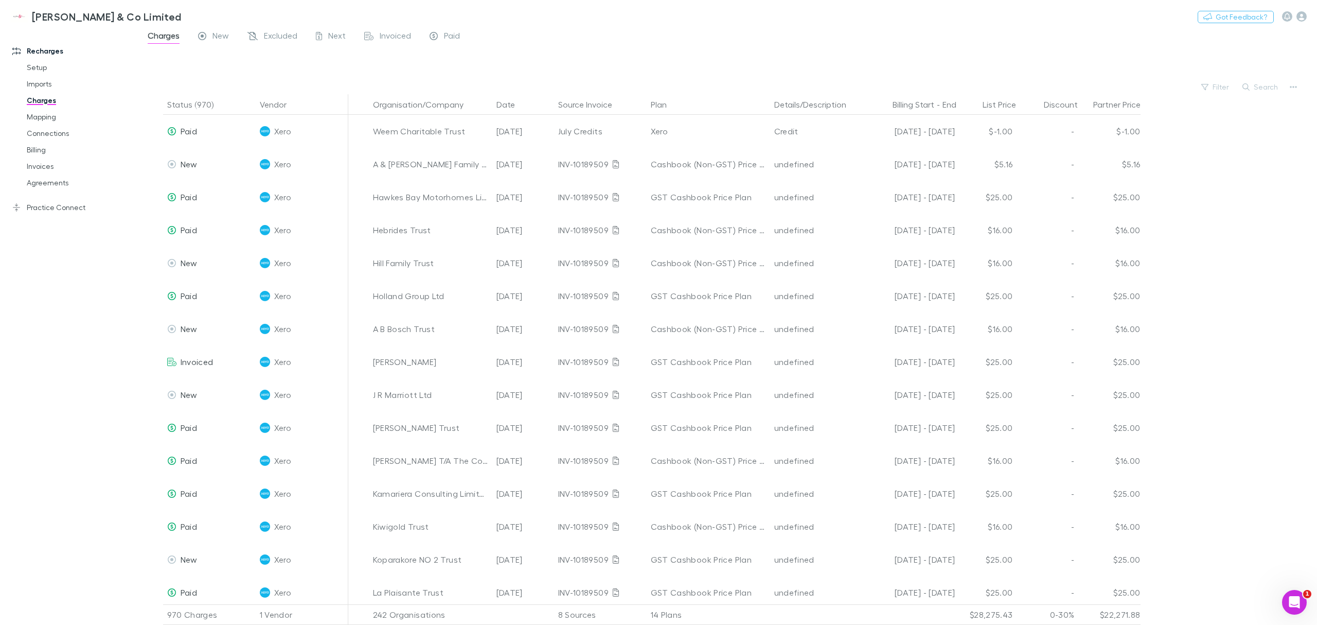
click at [500, 103] on button "Date" at bounding box center [512, 104] width 31 height 21
click at [498, 106] on button "Date" at bounding box center [512, 104] width 31 height 21
click at [272, 36] on span "Excluded" at bounding box center [280, 36] width 33 height 13
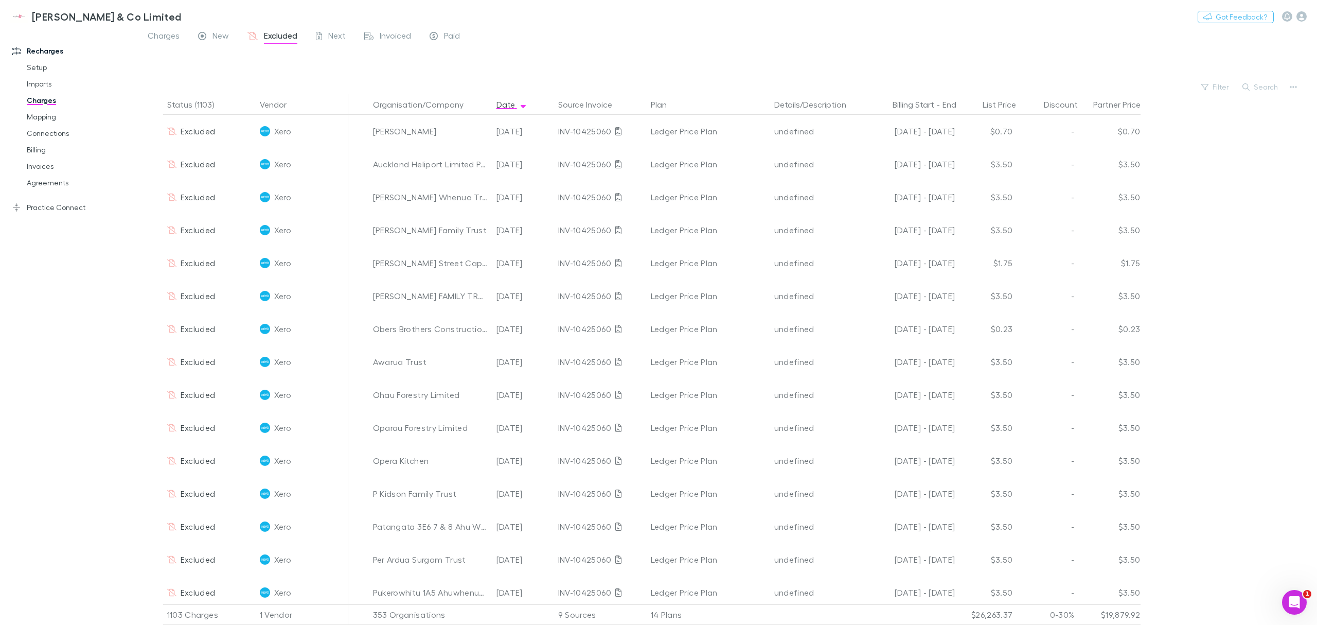
click at [167, 36] on span "Charges" at bounding box center [164, 36] width 32 height 13
click at [288, 36] on span "Excluded" at bounding box center [280, 36] width 33 height 13
click at [326, 36] on div "Next" at bounding box center [331, 36] width 30 height 13
click at [290, 36] on span "Excluded" at bounding box center [280, 36] width 33 height 13
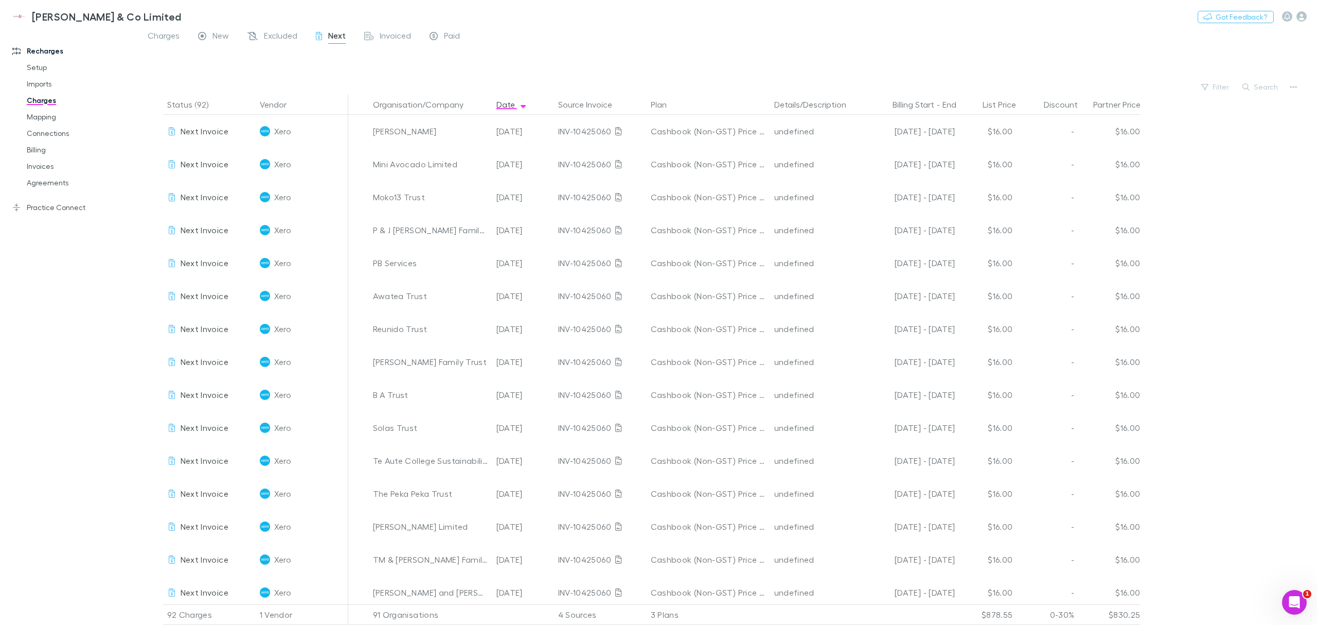
click at [267, 40] on span "Excluded" at bounding box center [280, 36] width 33 height 13
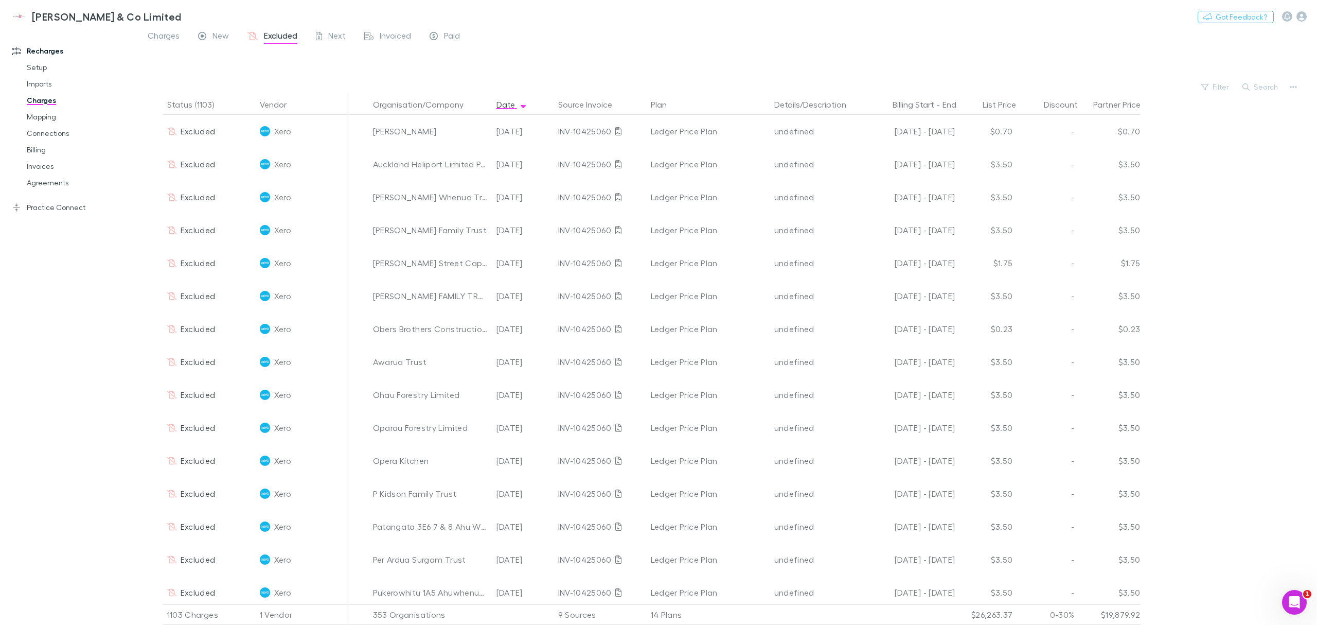
click at [165, 40] on span "Charges" at bounding box center [164, 36] width 32 height 13
click at [438, 130] on div "[PERSON_NAME]" at bounding box center [430, 131] width 115 height 33
click at [457, 75] on div at bounding box center [737, 63] width 1160 height 31
click at [455, 77] on div at bounding box center [737, 63] width 1160 height 31
click at [453, 77] on div at bounding box center [737, 63] width 1160 height 31
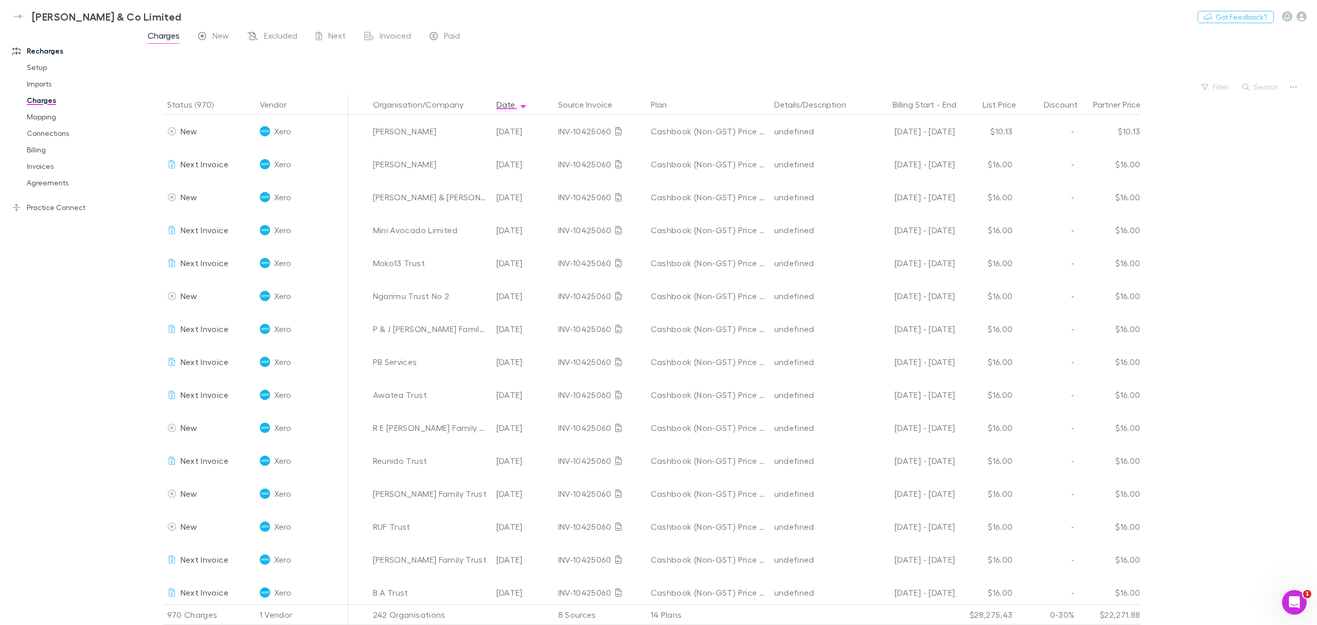
drag, startPoint x: 453, startPoint y: 77, endPoint x: 326, endPoint y: 91, distance: 127.3
click at [326, 91] on main "Charges New Excluded Next Invoiced Paid Filter Search Status (970) Vendor Organ…" at bounding box center [727, 327] width 1179 height 596
drag, startPoint x: 41, startPoint y: 85, endPoint x: 36, endPoint y: 89, distance: 6.4
click at [41, 85] on link "Imports" at bounding box center [81, 84] width 130 height 16
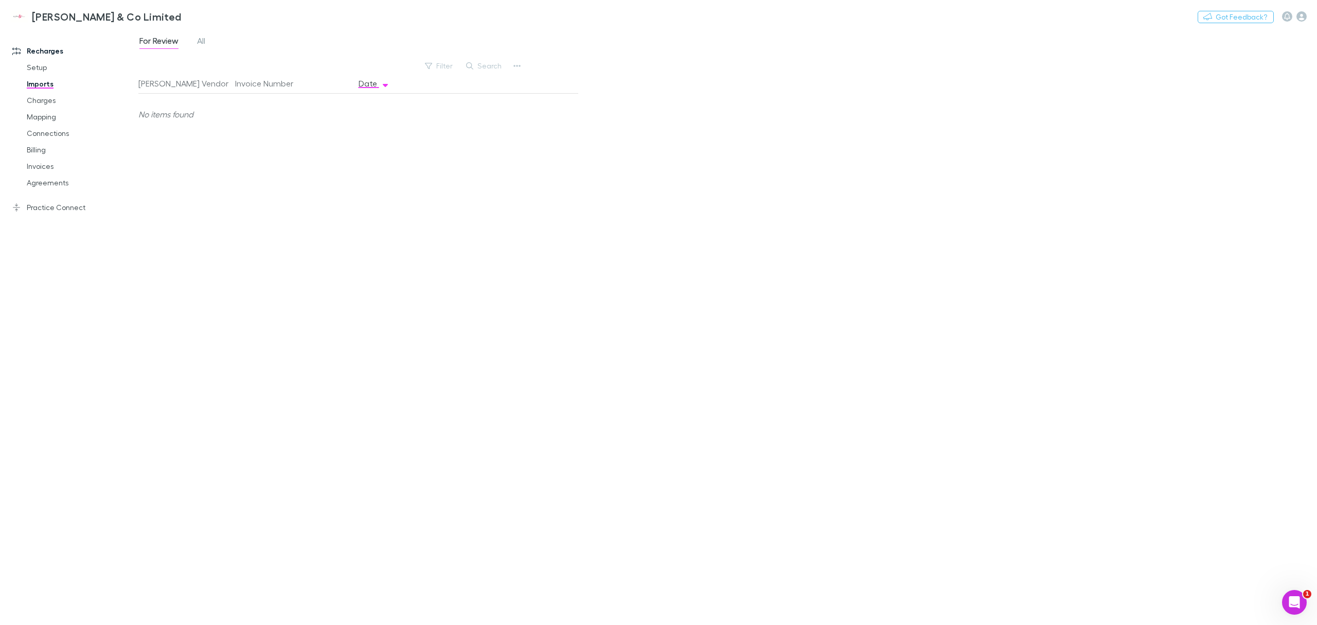
click at [202, 38] on span "All" at bounding box center [201, 42] width 8 height 13
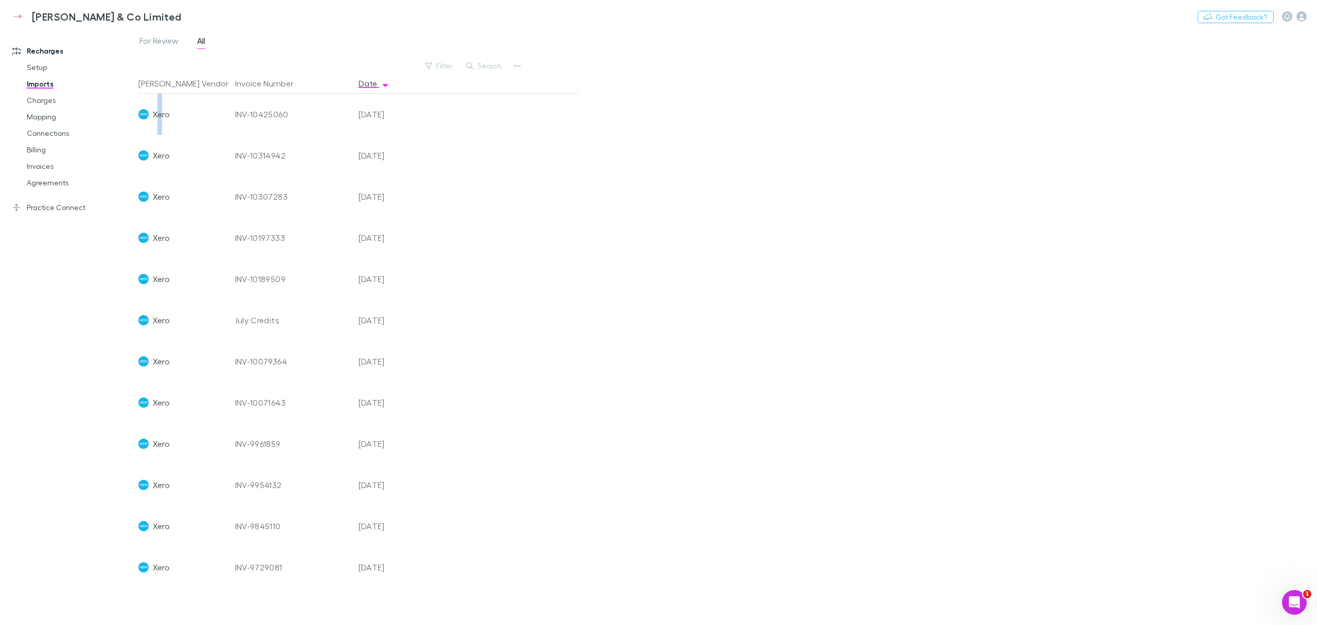
click at [159, 114] on span "Xero" at bounding box center [161, 114] width 17 height 41
click at [247, 112] on div "INV-10425060" at bounding box center [292, 114] width 115 height 41
click at [344, 108] on div "INV-10425060" at bounding box center [292, 114] width 115 height 41
click at [394, 109] on div "[DATE]" at bounding box center [386, 114] width 62 height 41
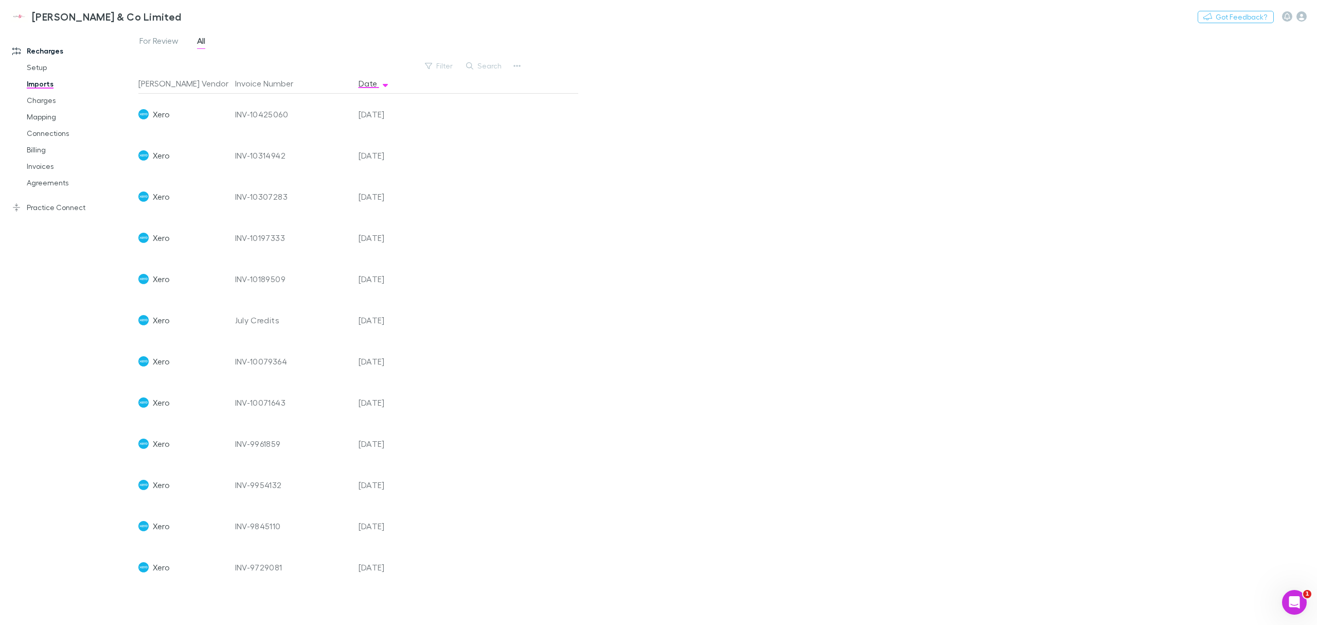
click at [57, 98] on link "Charges" at bounding box center [81, 100] width 130 height 16
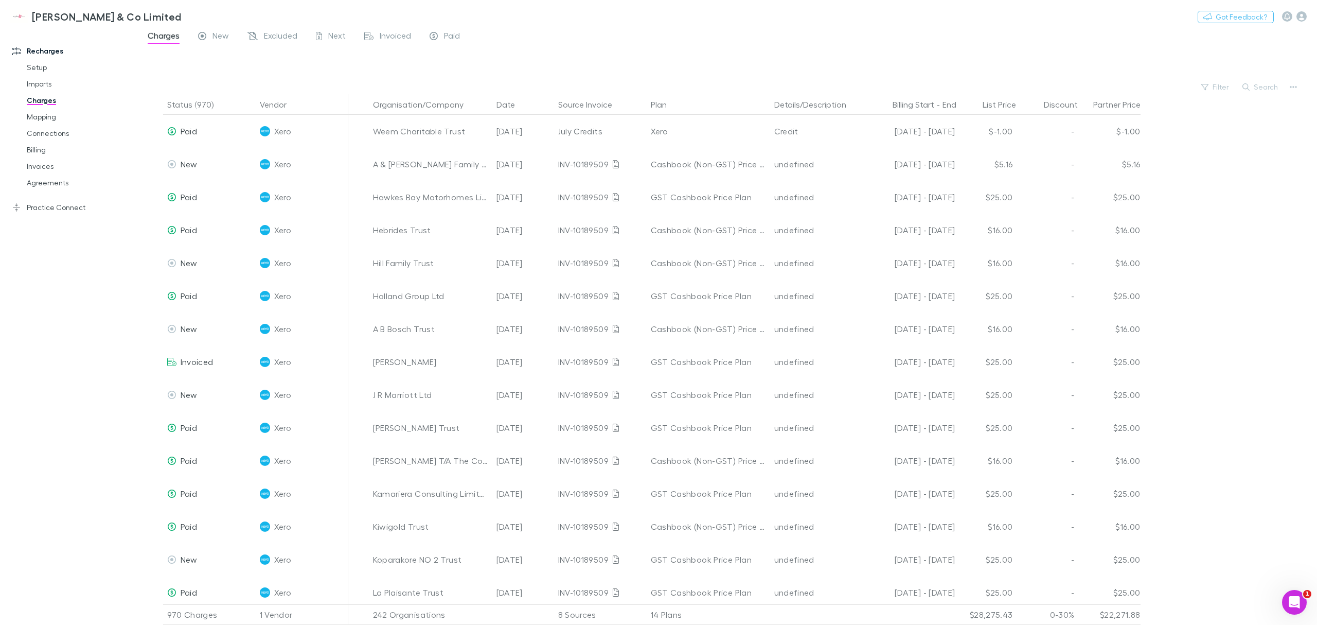
click at [56, 117] on link "Mapping" at bounding box center [81, 117] width 130 height 16
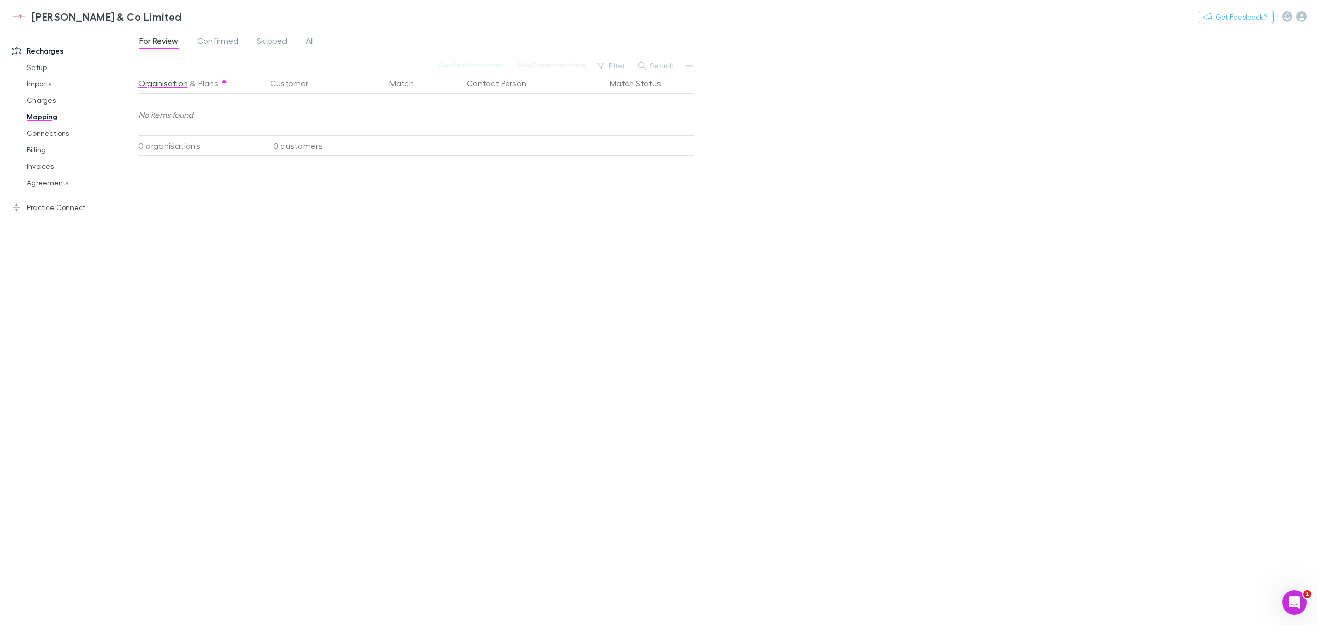
click at [69, 134] on link "Connections" at bounding box center [81, 133] width 130 height 16
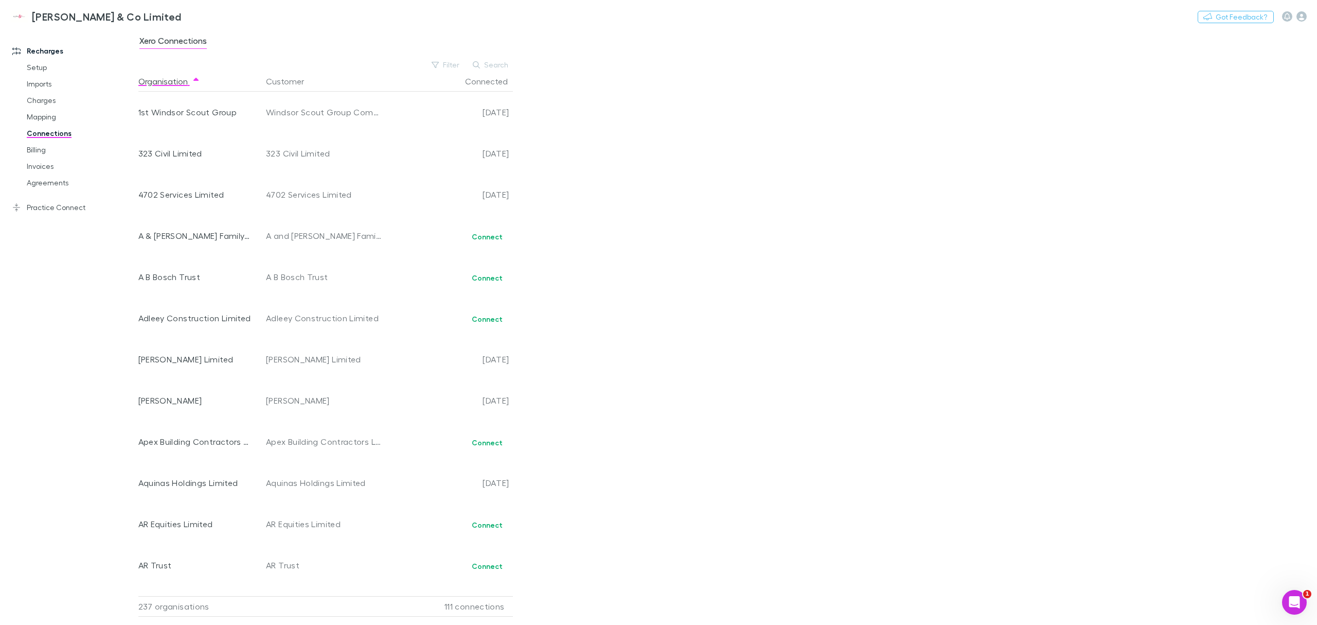
click at [54, 119] on link "Mapping" at bounding box center [81, 117] width 130 height 16
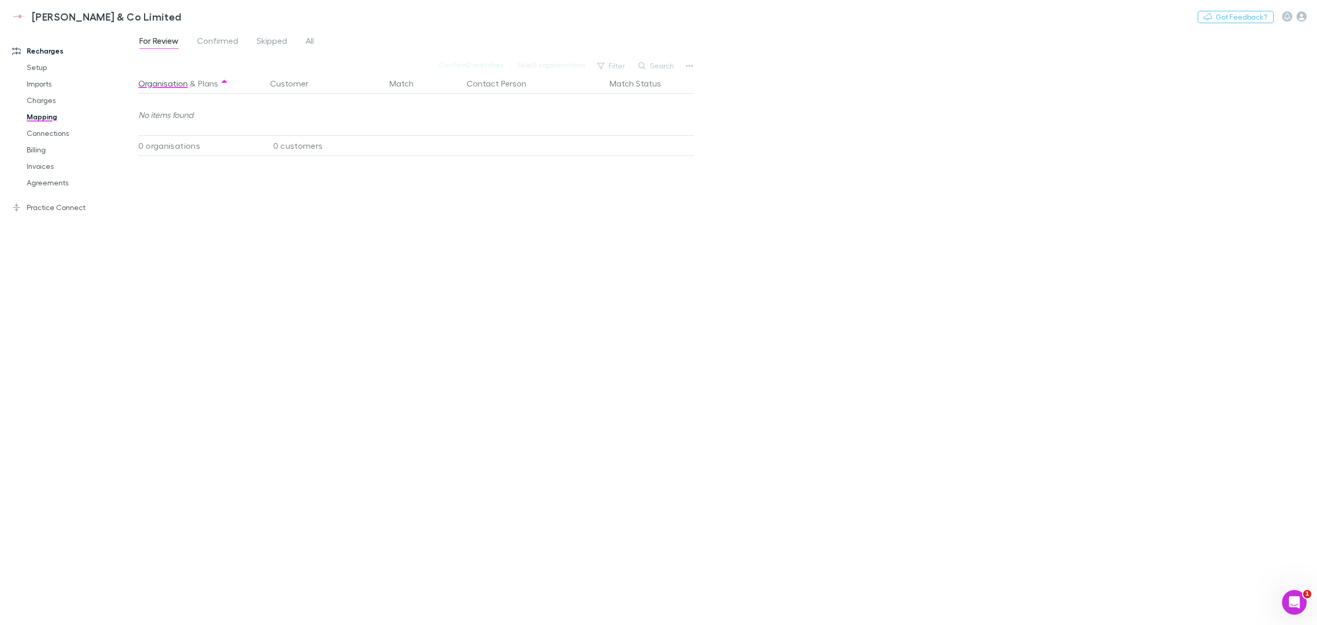
click at [318, 45] on div "For Review Confirmed Skipped All" at bounding box center [230, 42] width 185 height 16
click at [313, 45] on span "All" at bounding box center [310, 42] width 8 height 13
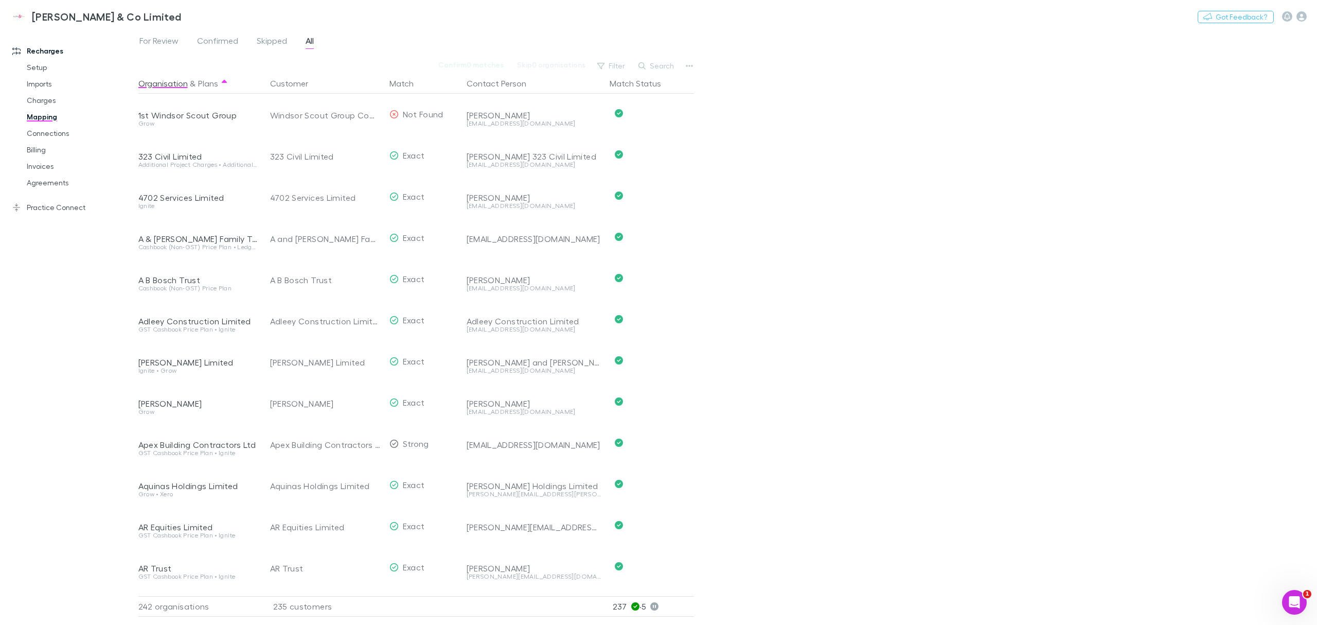
click at [62, 258] on div "Recharges Setup Imports Charges Mapping Connections Billing Invoices Agreements…" at bounding box center [74, 325] width 149 height 586
click at [828, 85] on div "For Review Confirmed Skipped All Confirm 0 matches Skip 0 organisations Filter …" at bounding box center [727, 327] width 1179 height 596
click at [651, 68] on button "Search" at bounding box center [656, 66] width 47 height 12
click at [651, 68] on input "text" at bounding box center [638, 66] width 51 height 14
click at [723, 63] on div "For Review Confirmed Skipped All Confirm 0 matches Skip 0 organisations Filter …" at bounding box center [727, 327] width 1179 height 596
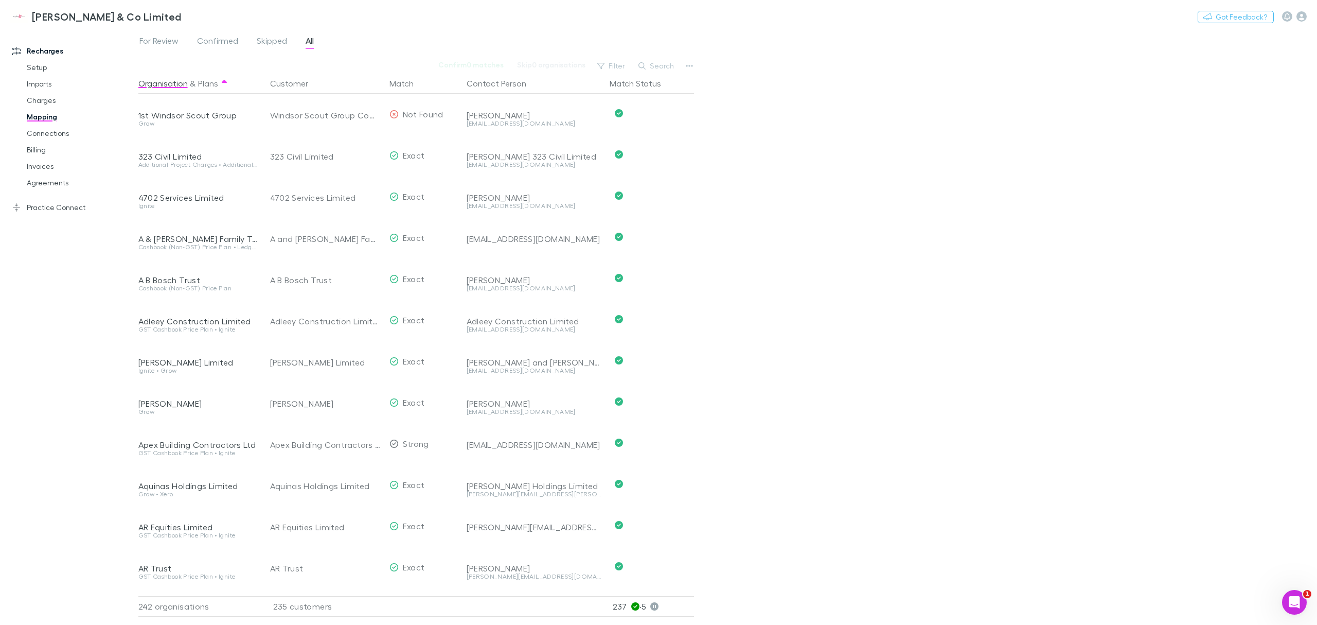
click at [846, 134] on div "For Review Confirmed Skipped All Confirm 0 matches Skip 0 organisations Filter …" at bounding box center [727, 327] width 1179 height 596
